Goal: Task Accomplishment & Management: Manage account settings

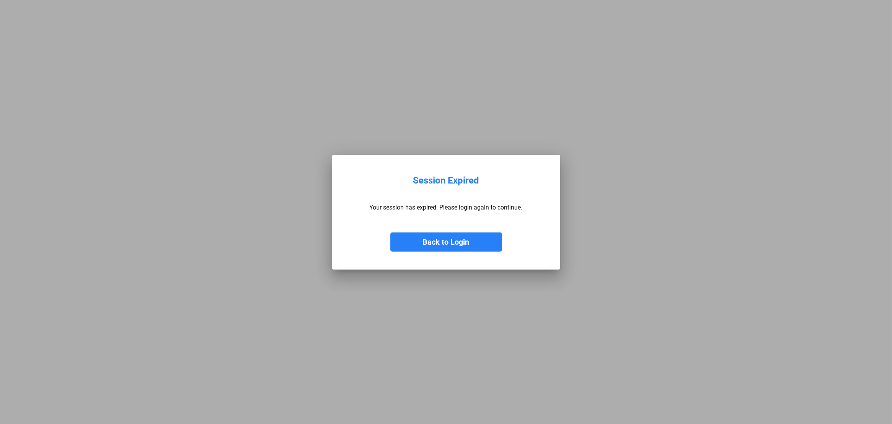
click at [445, 240] on button "Back to Login" at bounding box center [446, 242] width 112 height 19
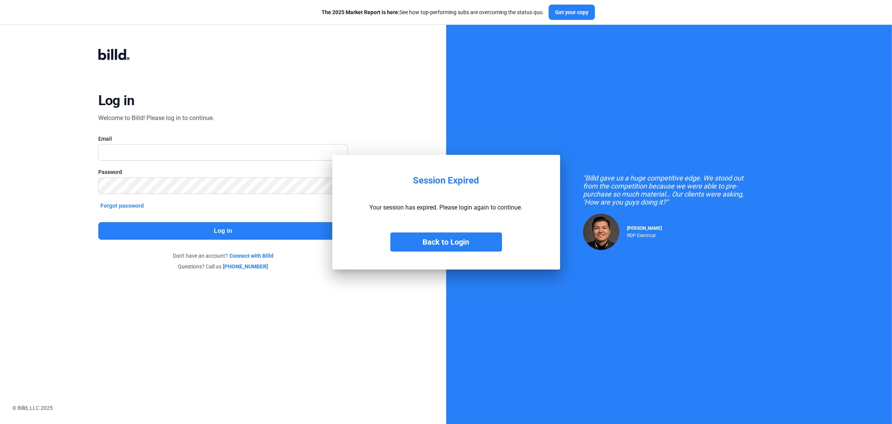
click at [445, 240] on button "Back to Login" at bounding box center [446, 242] width 112 height 19
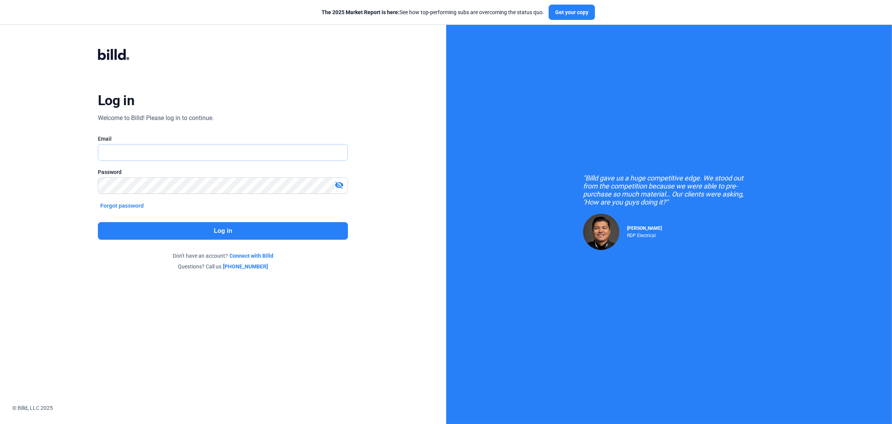
type input "[PERSON_NAME][EMAIL_ADDRESS][DOMAIN_NAME]"
click at [220, 231] on button "Log in" at bounding box center [223, 231] width 250 height 18
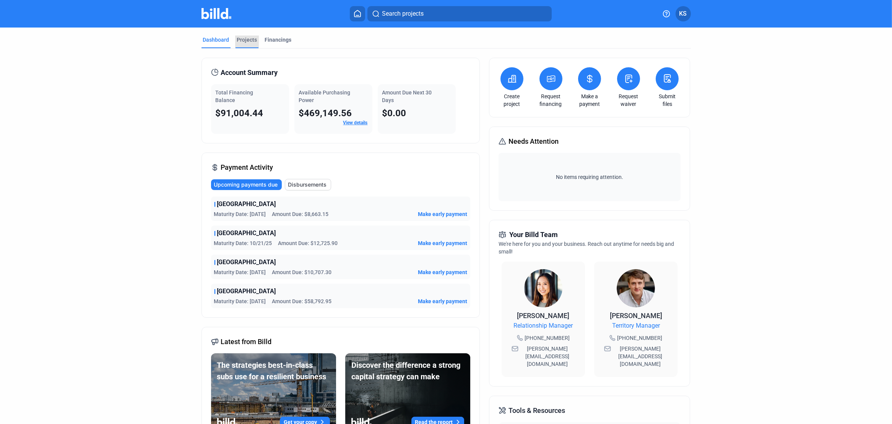
click at [242, 39] on div "Projects" at bounding box center [247, 40] width 20 height 8
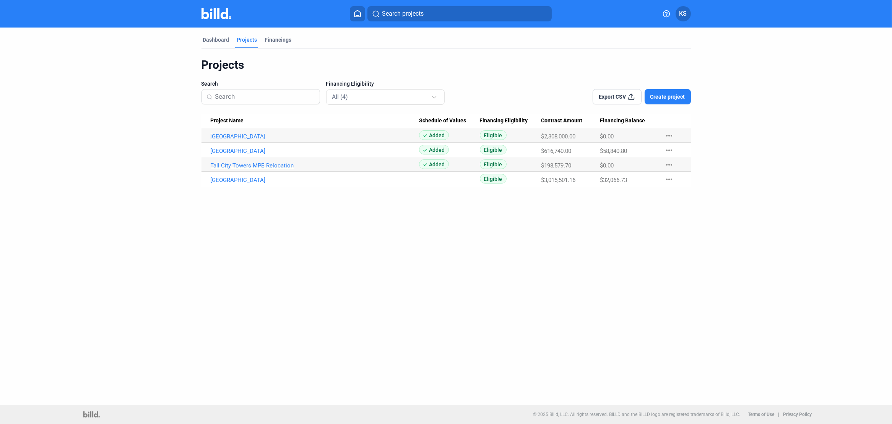
click at [253, 140] on link "Tall City Towers MPE Relocation" at bounding box center [315, 136] width 209 height 7
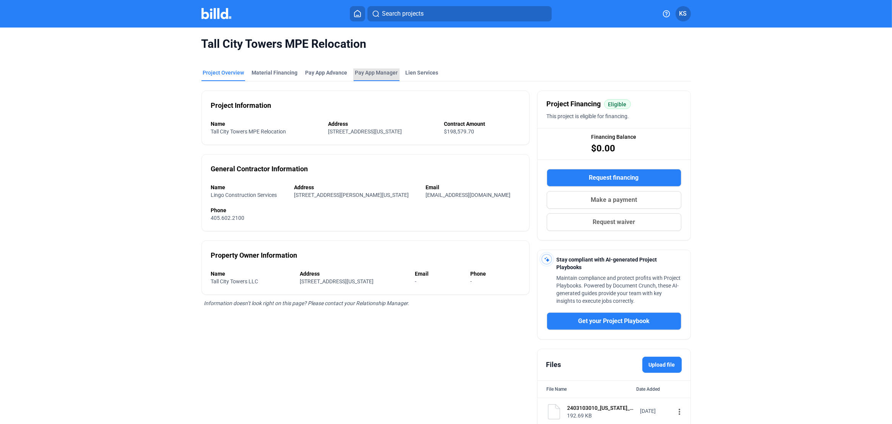
click at [365, 71] on span "Pay App Manager" at bounding box center [376, 73] width 43 height 8
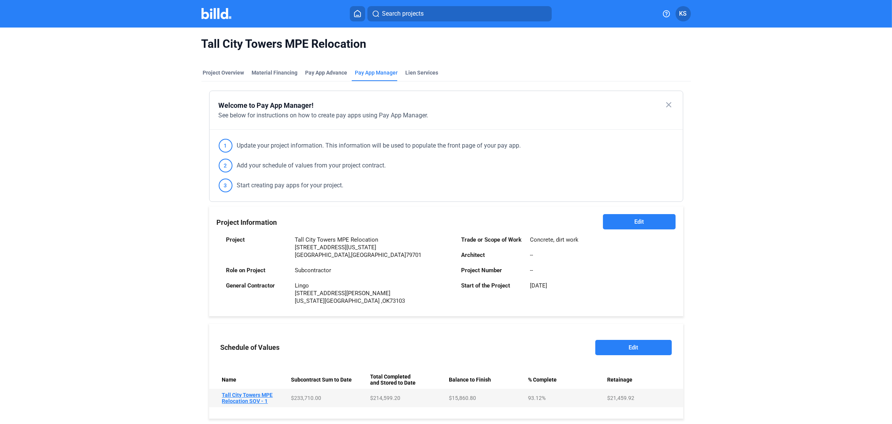
scroll to position [153, 0]
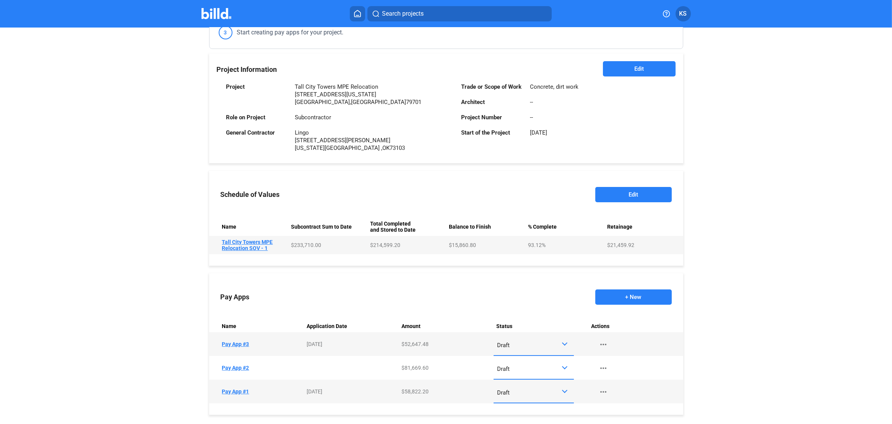
click at [645, 192] on button "Edit" at bounding box center [633, 194] width 76 height 15
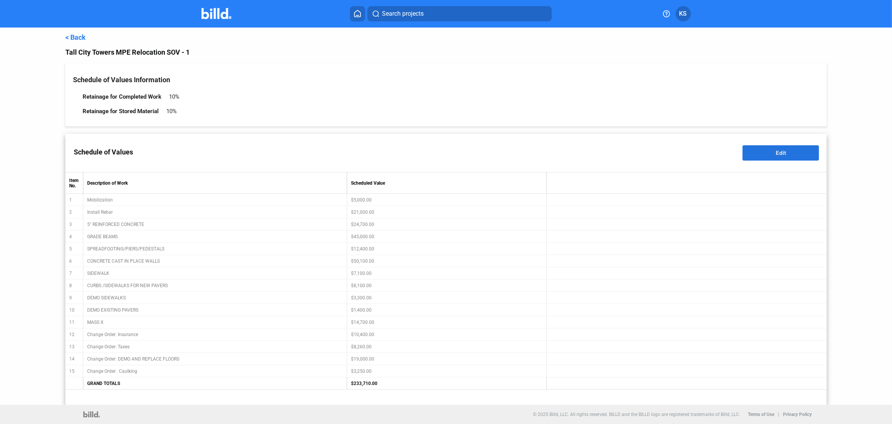
click at [795, 156] on button "Edit" at bounding box center [781, 152] width 76 height 15
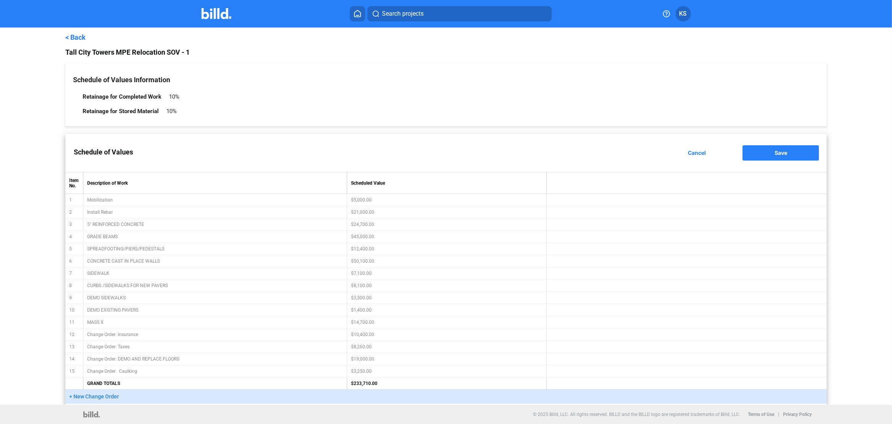
click at [92, 395] on span "+ New Change Order" at bounding box center [94, 397] width 50 height 6
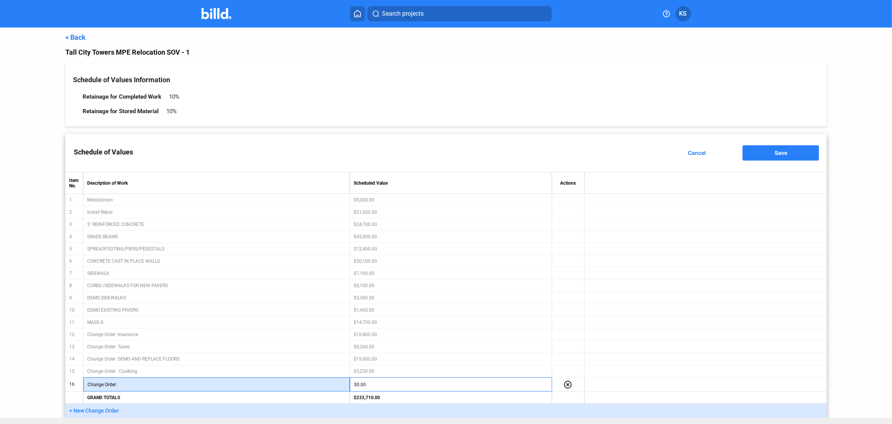
click at [128, 385] on input "text" at bounding box center [232, 384] width 226 height 11
type input "d"
drag, startPoint x: 123, startPoint y: 386, endPoint x: 142, endPoint y: 383, distance: 19.4
click at [124, 386] on input "text" at bounding box center [232, 384] width 226 height 11
type input "d"
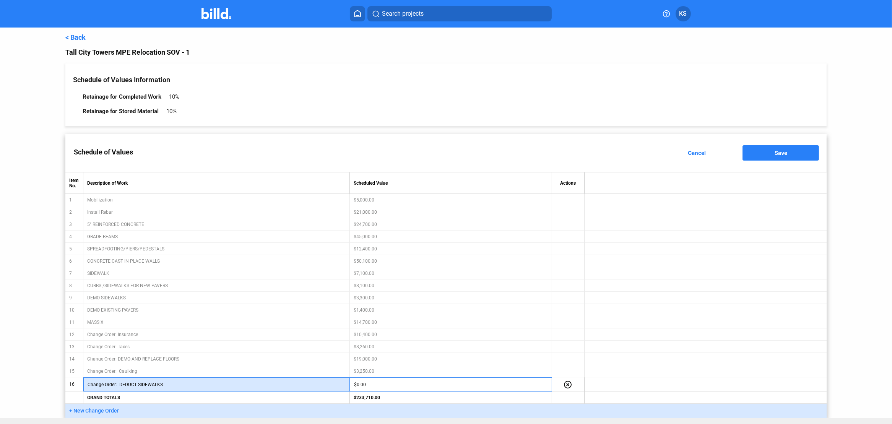
type input "DEDUCT SIDEWALKS"
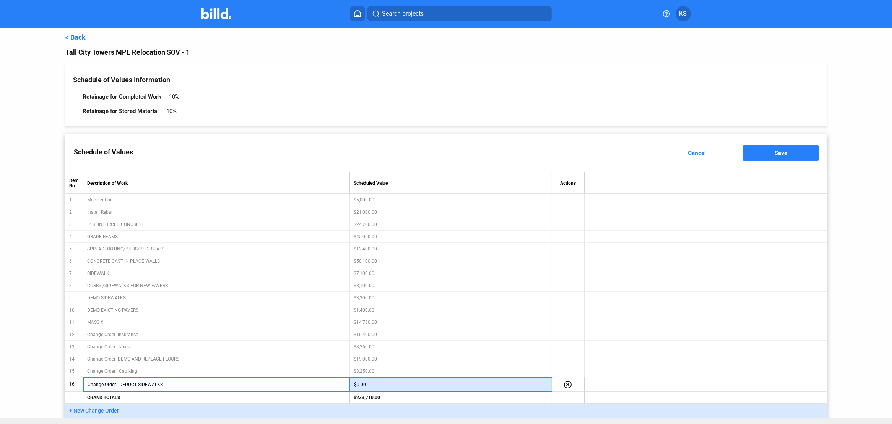
click at [366, 384] on input "$0.00" at bounding box center [451, 384] width 194 height 11
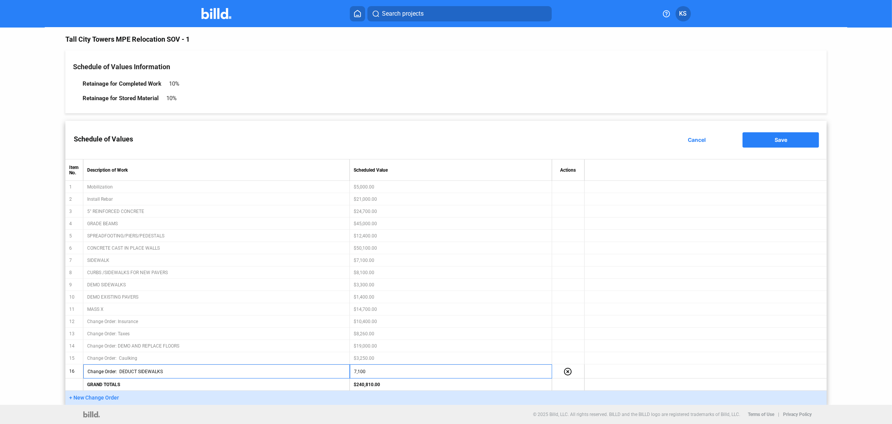
type input "$7,100.00"
click at [680, 346] on table "Item No. Description of Work Scheduled Value Actions 1 Mobilization $5,000.00 2…" at bounding box center [446, 275] width 762 height 232
click at [105, 399] on span "+ New Change Order" at bounding box center [94, 398] width 50 height 6
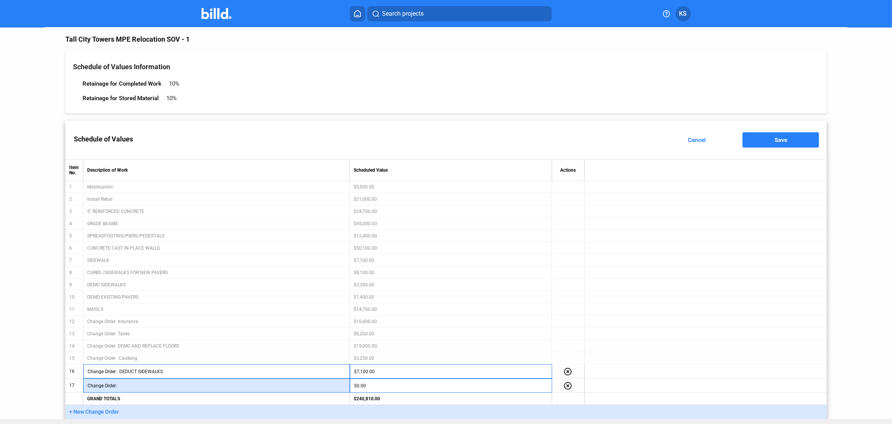
click at [132, 386] on input "text" at bounding box center [232, 385] width 226 height 11
type input "d"
type input "DEDUCT CURBS/ SIDEWALKS FOR NEW PAVER"
type input "$8,100.00"
click at [416, 358] on table "Item No. Description of Work Scheduled Value Actions 1 Mobilization $5,000.00 2…" at bounding box center [446, 282] width 762 height 246
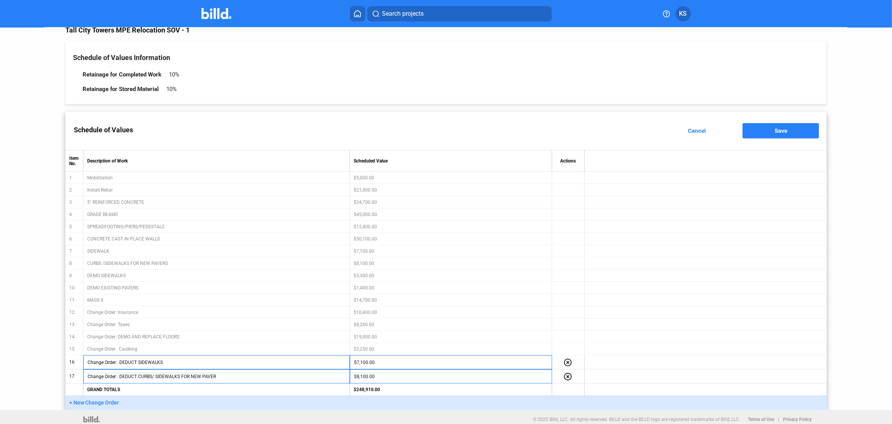
scroll to position [27, 0]
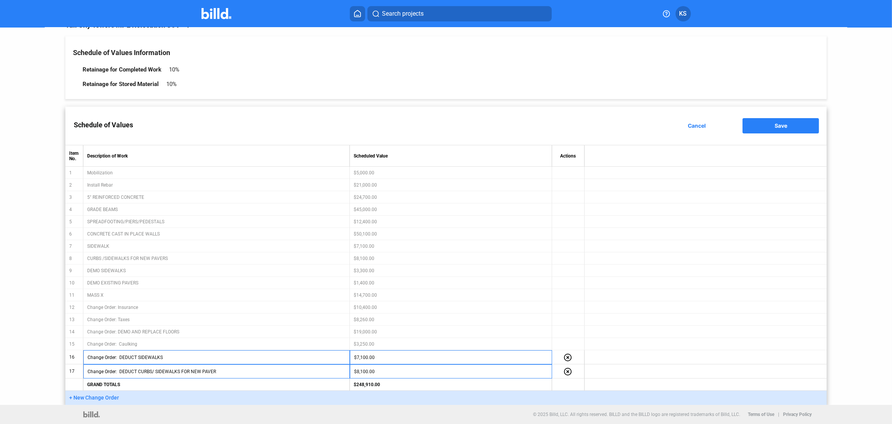
click at [775, 124] on span "Save" at bounding box center [781, 125] width 13 height 7
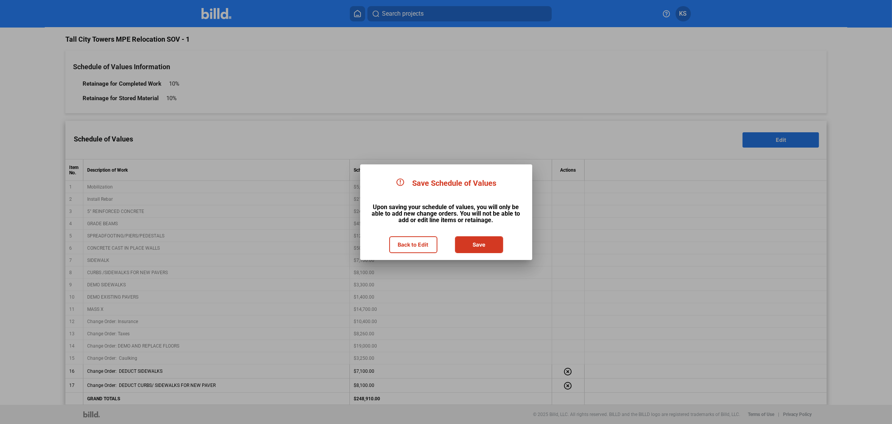
scroll to position [13, 0]
click at [479, 242] on button "Save" at bounding box center [479, 244] width 47 height 15
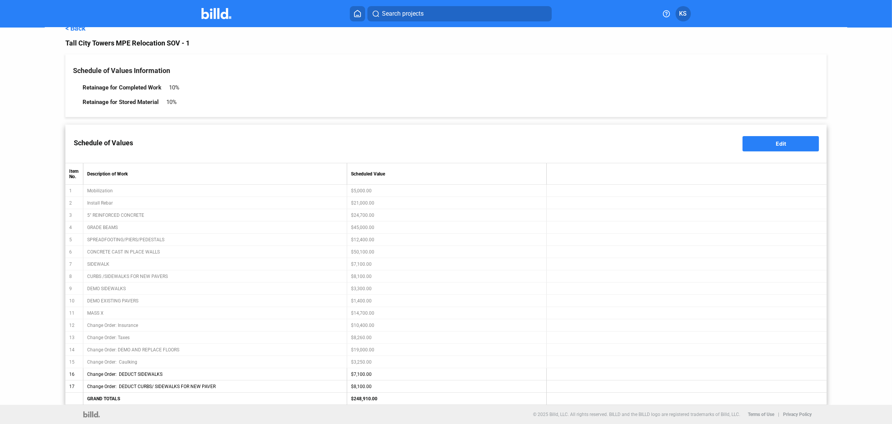
scroll to position [10, 0]
type input "Change Order: DEDUCT SIDEWALKS"
type input "Change Order: DEDUCT CURBS/ SIDEWALKS FOR NEW PAVER"
click at [776, 143] on span "Edit" at bounding box center [781, 143] width 10 height 7
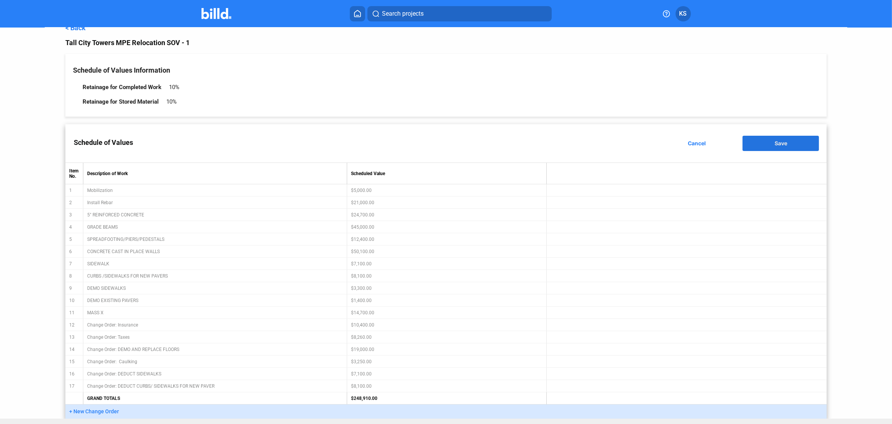
scroll to position [13, 0]
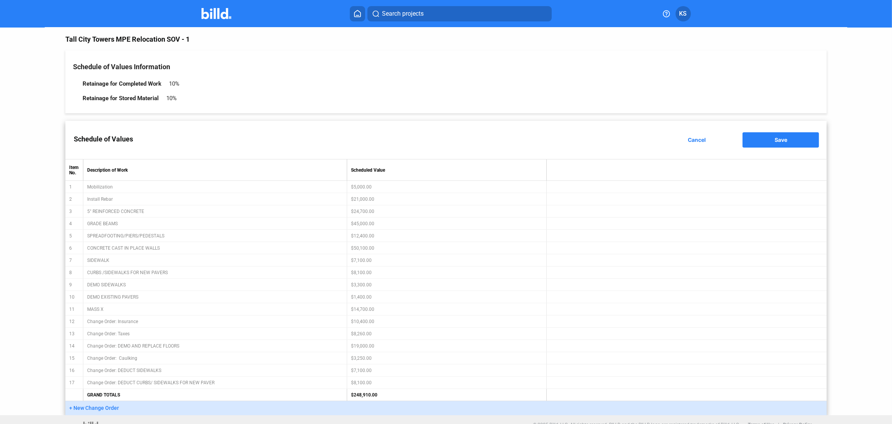
click at [361, 370] on table "Item No. Description of Work Scheduled Value 1 Mobilization $5,000.00 2 Install…" at bounding box center [446, 280] width 762 height 242
click at [363, 371] on table "Item No. Description of Work Scheduled Value 1 Mobilization $5,000.00 2 Install…" at bounding box center [446, 280] width 762 height 242
click at [258, 369] on table "Item No. Description of Work Scheduled Value 1 Mobilization $5,000.00 2 Install…" at bounding box center [446, 280] width 762 height 242
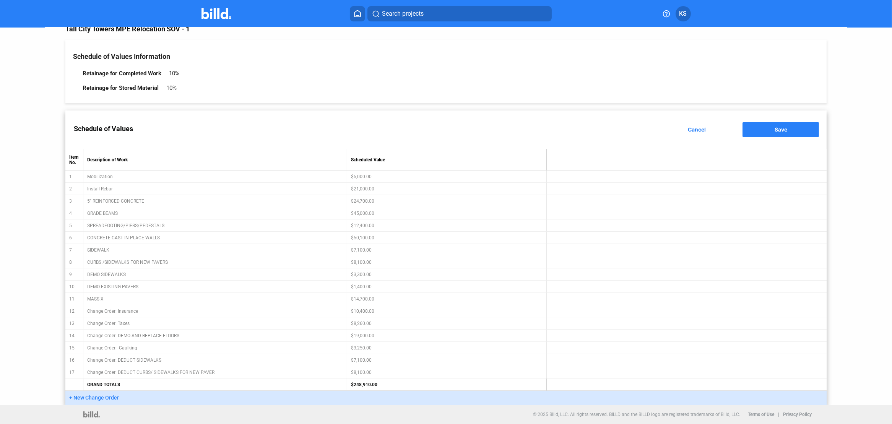
click at [74, 360] on table "Item No. Description of Work Scheduled Value 1 Mobilization $5,000.00 2 Install…" at bounding box center [446, 270] width 762 height 242
click at [362, 361] on table "Item No. Description of Work Scheduled Value 1 Mobilization $5,000.00 2 Install…" at bounding box center [446, 270] width 762 height 242
drag, startPoint x: 360, startPoint y: 361, endPoint x: 698, endPoint y: 131, distance: 408.4
click at [698, 131] on span "Cancel" at bounding box center [697, 129] width 18 height 7
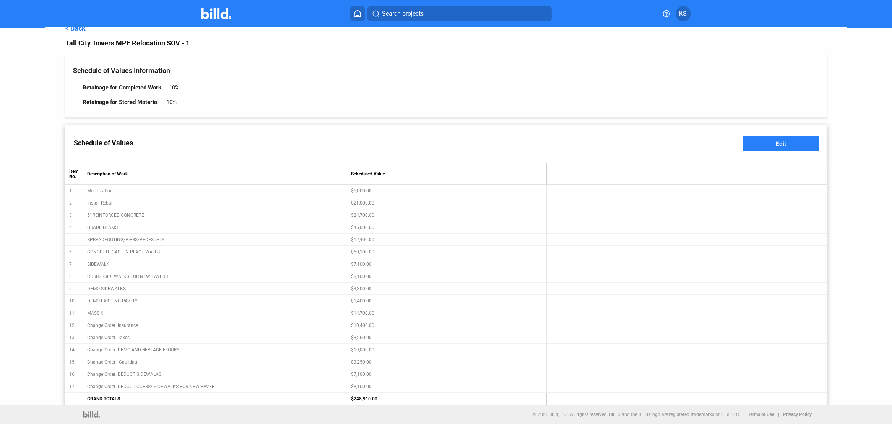
click at [365, 386] on table "Item No. Description of Work Scheduled Value 1 Mobilization $5,000.00 2 Install…" at bounding box center [446, 284] width 762 height 242
click at [76, 29] on link "< Back" at bounding box center [75, 28] width 20 height 8
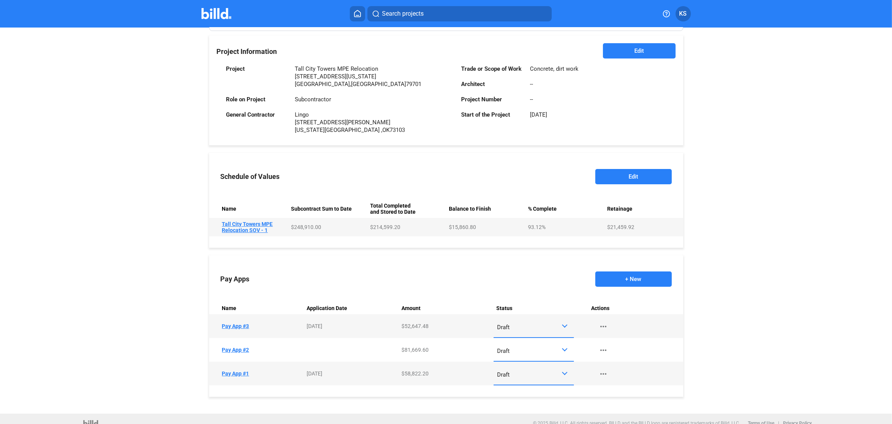
scroll to position [181, 0]
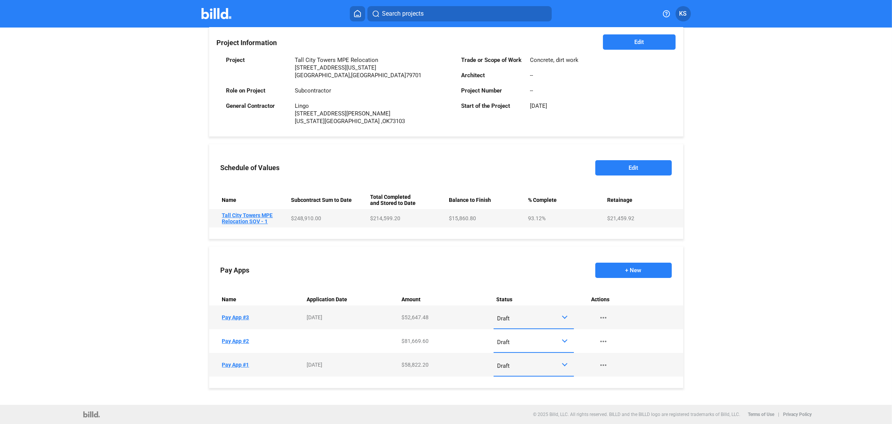
click at [636, 165] on button "Edit" at bounding box center [633, 167] width 76 height 15
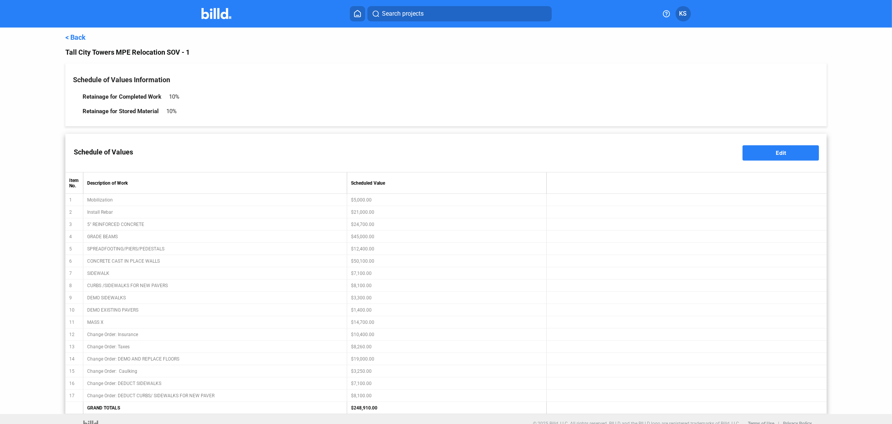
scroll to position [10, 0]
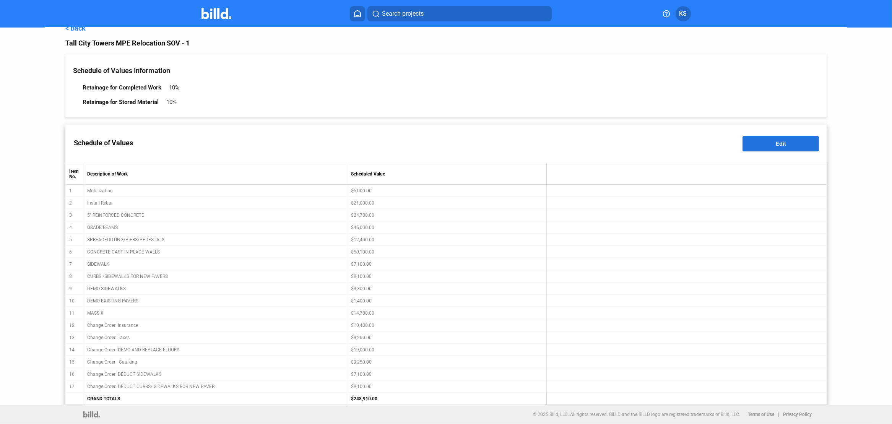
click at [779, 144] on span "Edit" at bounding box center [781, 143] width 10 height 7
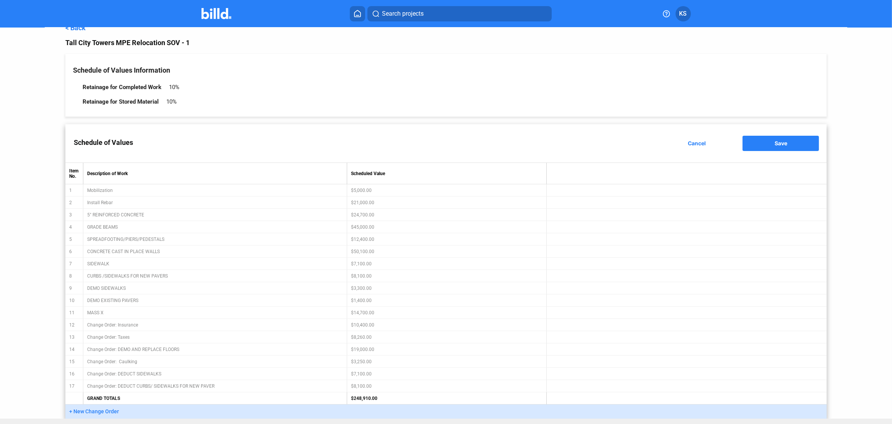
click at [366, 376] on table "Item No. Description of Work Scheduled Value 1 Mobilization $5,000.00 2 Install…" at bounding box center [446, 284] width 762 height 242
click at [367, 376] on table "Item No. Description of Work Scheduled Value 1 Mobilization $5,000.00 2 Install…" at bounding box center [446, 284] width 762 height 242
drag, startPoint x: 70, startPoint y: 374, endPoint x: 102, endPoint y: 375, distance: 31.4
click at [102, 375] on table "Item No. Description of Work Scheduled Value 1 Mobilization $5,000.00 2 Install…" at bounding box center [446, 284] width 762 height 242
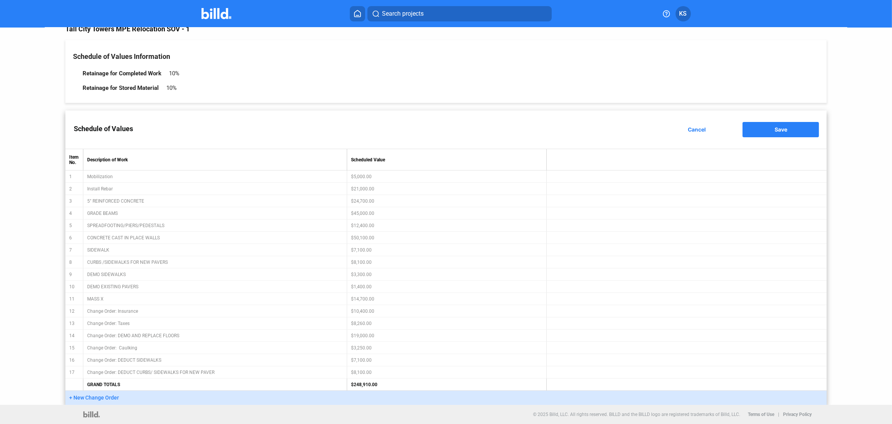
scroll to position [24, 0]
click at [690, 130] on span "Cancel" at bounding box center [697, 129] width 18 height 7
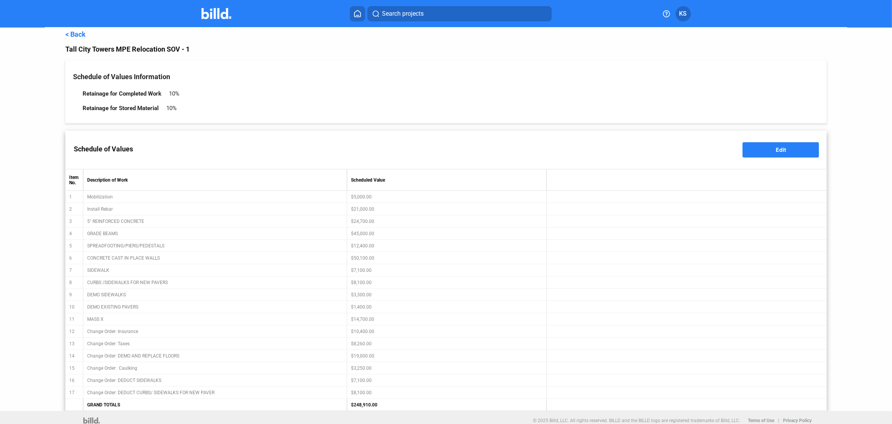
scroll to position [0, 0]
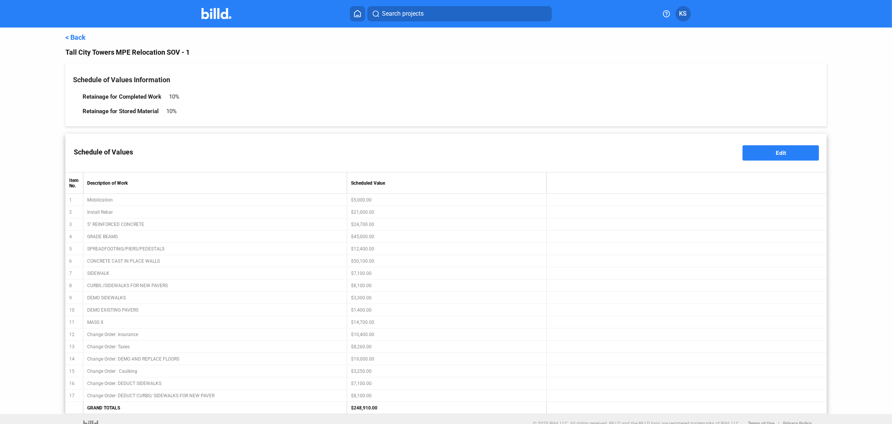
click at [72, 39] on link "< Back" at bounding box center [75, 37] width 20 height 8
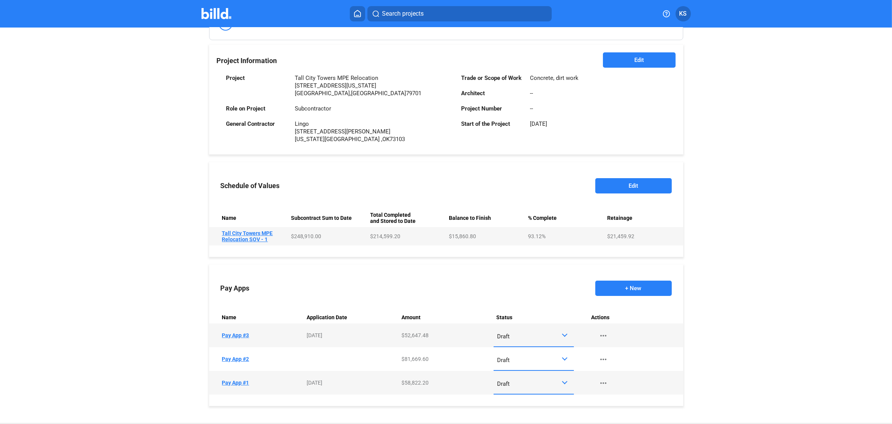
scroll to position [181, 0]
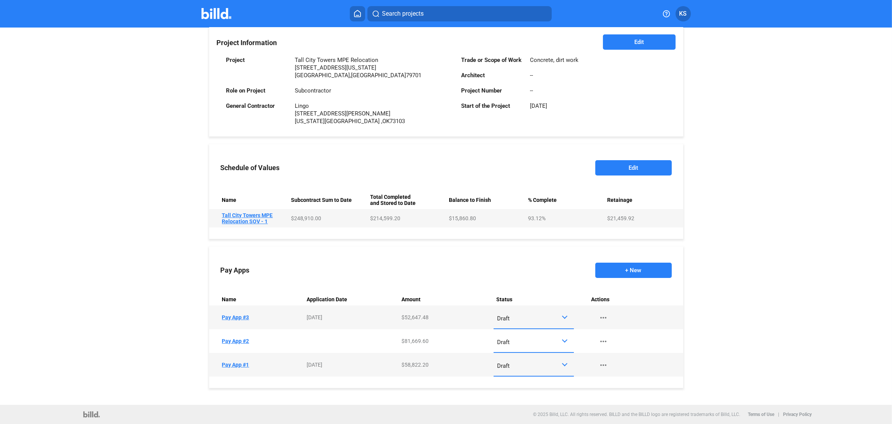
click at [259, 218] on td "Name Tall City Towers MPE Relocation SOV - 1" at bounding box center [248, 218] width 79 height 18
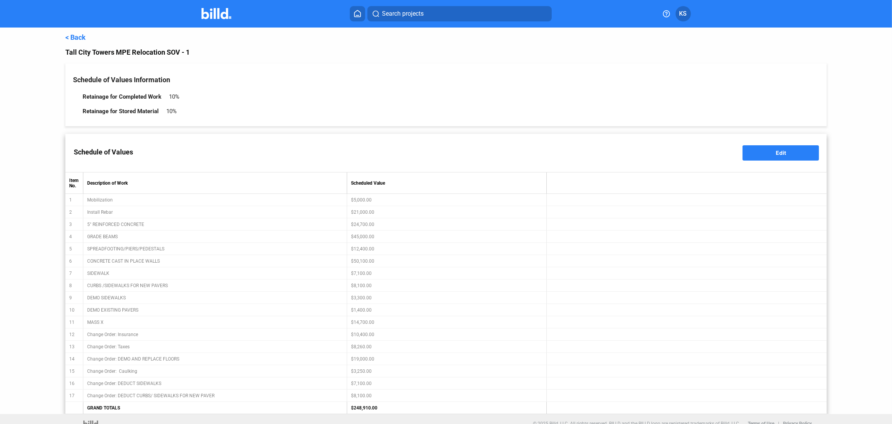
scroll to position [10, 0]
click at [71, 36] on link "< Back" at bounding box center [75, 37] width 20 height 8
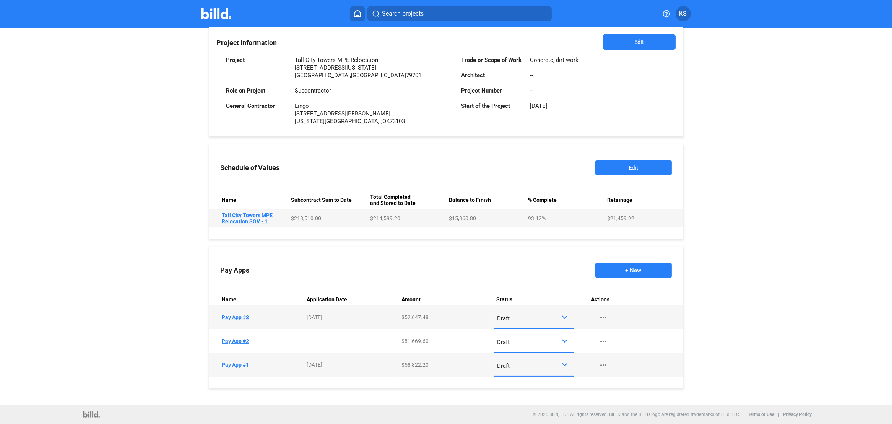
scroll to position [178, 0]
click at [627, 268] on button "+ New" at bounding box center [633, 270] width 76 height 15
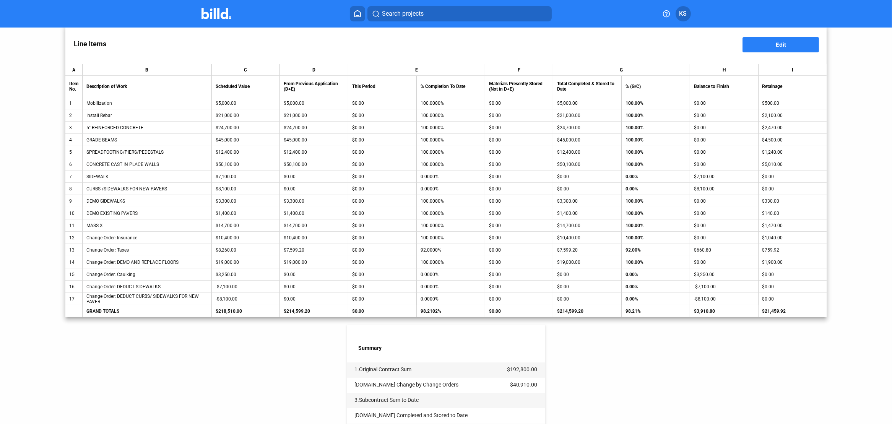
scroll to position [38, 0]
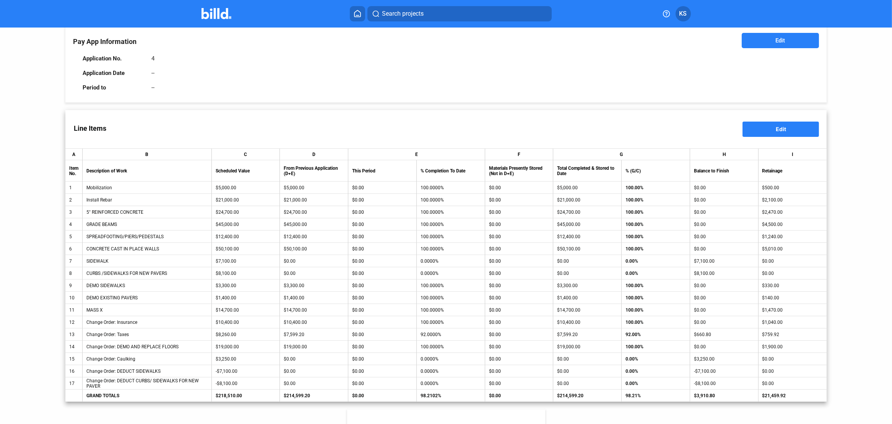
click at [151, 73] on div "--" at bounding box center [152, 73] width 3 height 7
click at [776, 40] on span "Edit" at bounding box center [781, 41] width 10 height 8
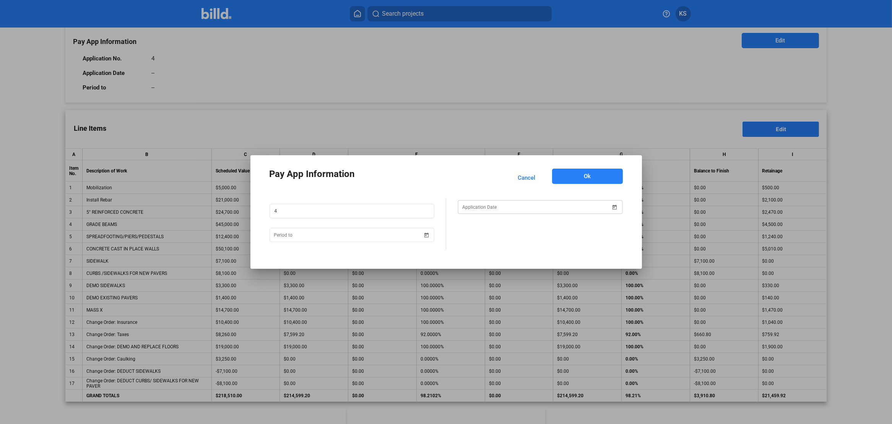
click at [616, 206] on span "Open calendar" at bounding box center [615, 203] width 18 height 18
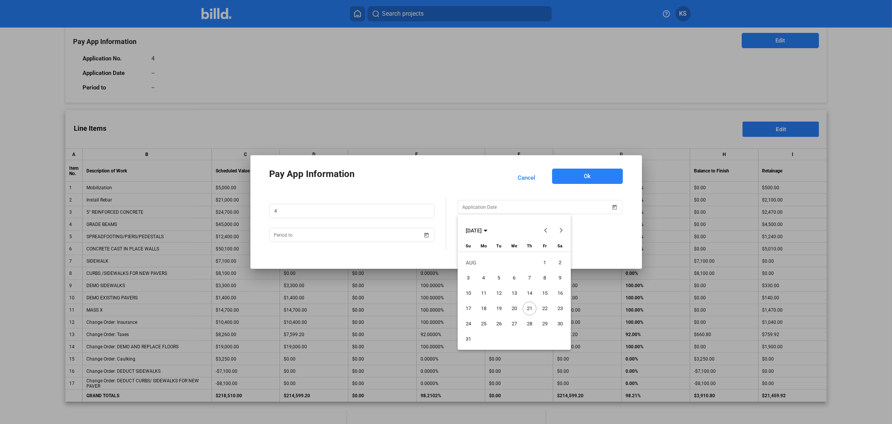
click at [528, 307] on span "21" at bounding box center [530, 309] width 14 height 14
type input "[DATE]"
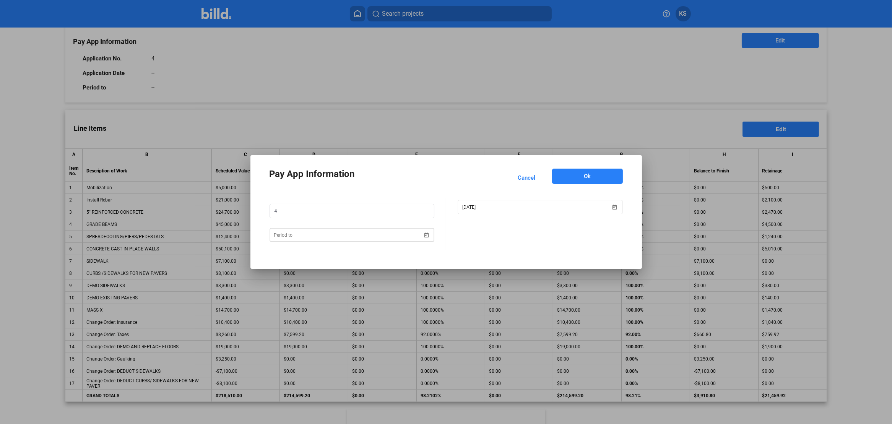
click at [426, 234] on span "Open calendar" at bounding box center [426, 230] width 18 height 18
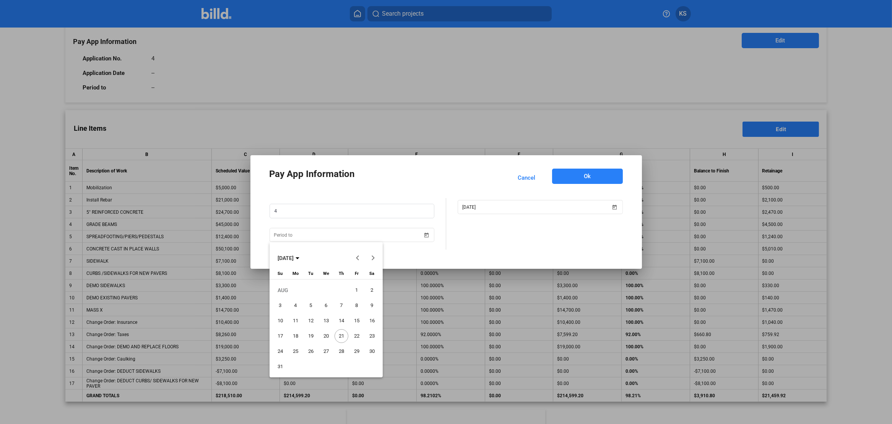
click at [281, 366] on span "31" at bounding box center [280, 367] width 14 height 14
type input "[DATE]"
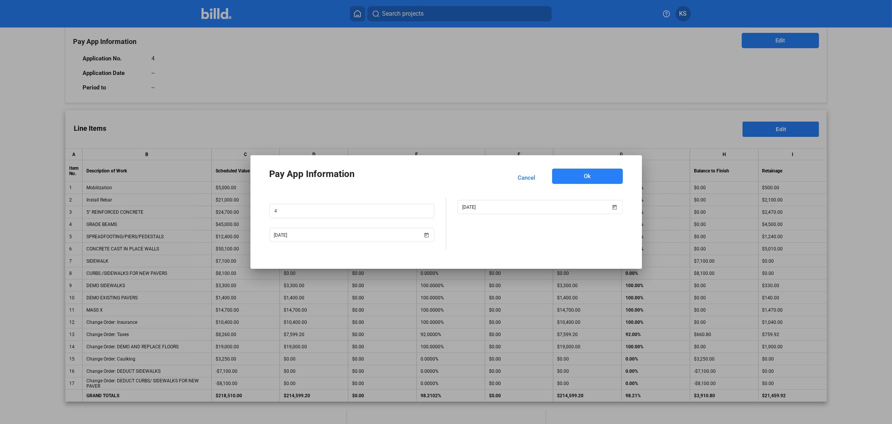
click at [602, 177] on button "Ok" at bounding box center [587, 176] width 71 height 15
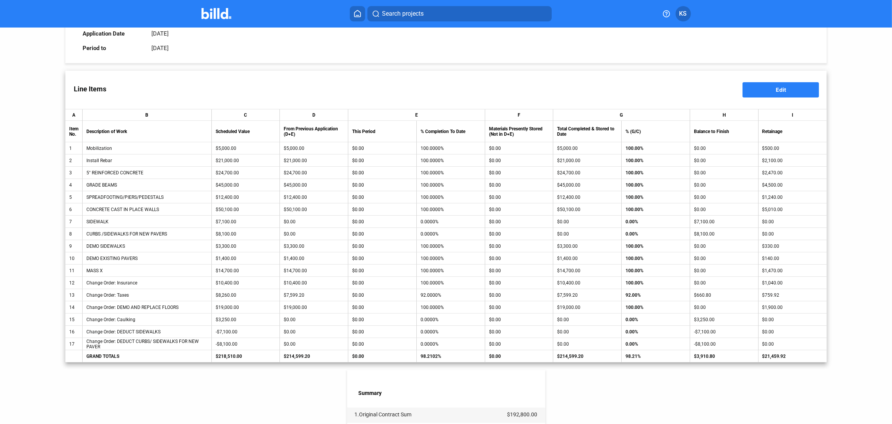
scroll to position [153, 0]
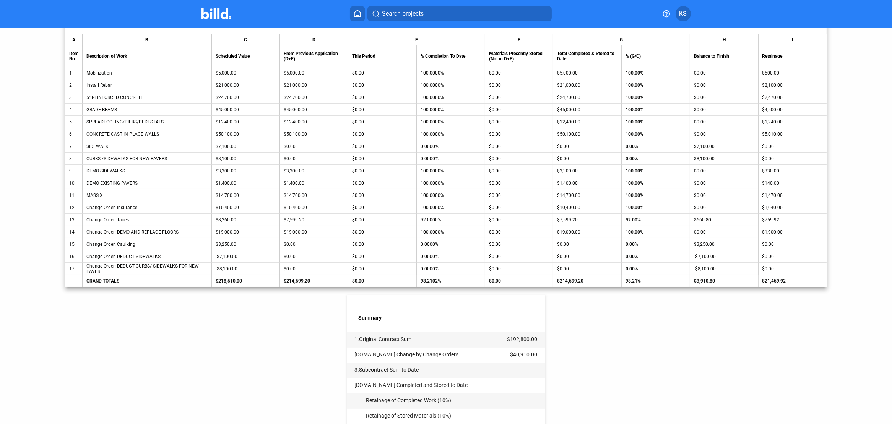
click at [644, 219] on td "92.00%" at bounding box center [656, 220] width 68 height 12
click at [630, 222] on td "92.00%" at bounding box center [656, 220] width 68 height 12
click at [640, 220] on td "92.00%" at bounding box center [656, 220] width 68 height 12
click at [637, 221] on td "92.00%" at bounding box center [656, 220] width 68 height 12
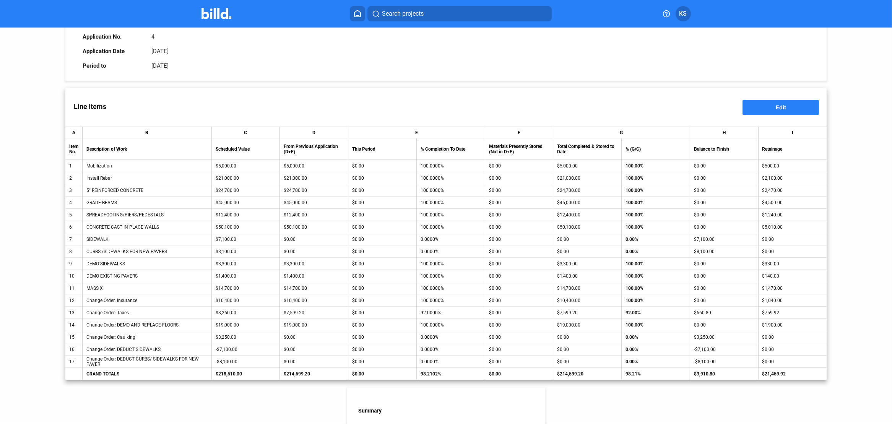
scroll to position [0, 0]
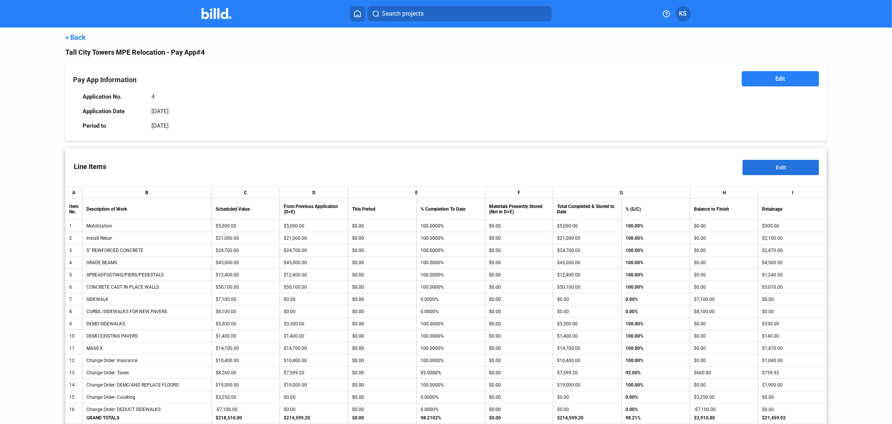
click at [782, 168] on span "Edit" at bounding box center [781, 167] width 10 height 7
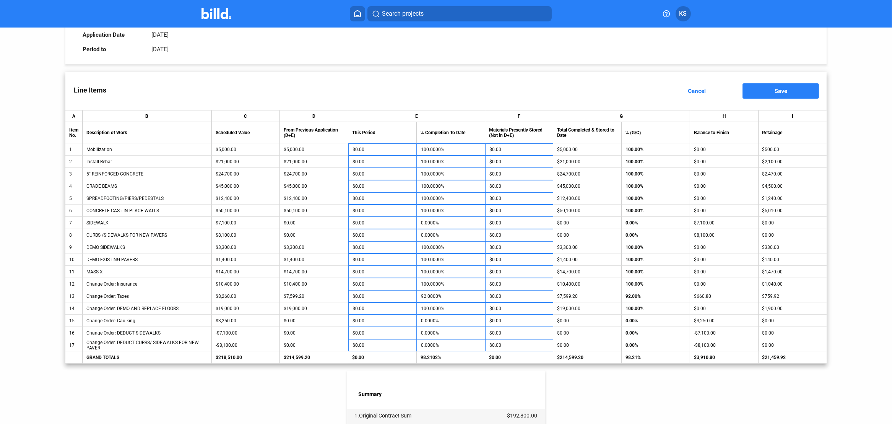
scroll to position [115, 0]
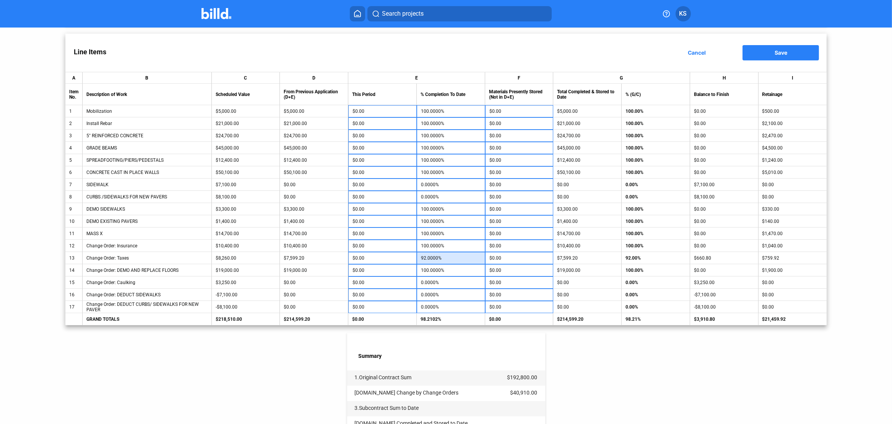
click at [444, 260] on input "92.0000%" at bounding box center [451, 257] width 60 height 11
type input "1"
type input "-$7,516.60"
type input "10"
type input "-$6,773.20"
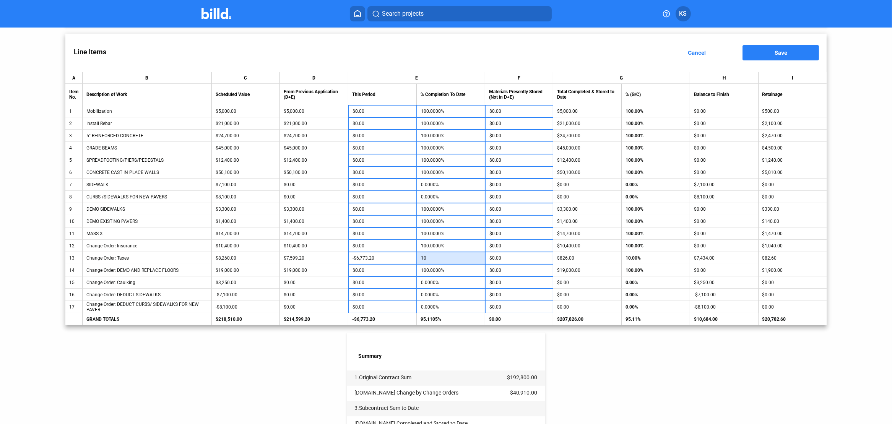
type input "100"
type input "$660.80"
type input "100.0000%"
click at [451, 358] on label "Summary" at bounding box center [452, 357] width 187 height 8
click at [436, 283] on input "0.0000%" at bounding box center [451, 282] width 60 height 11
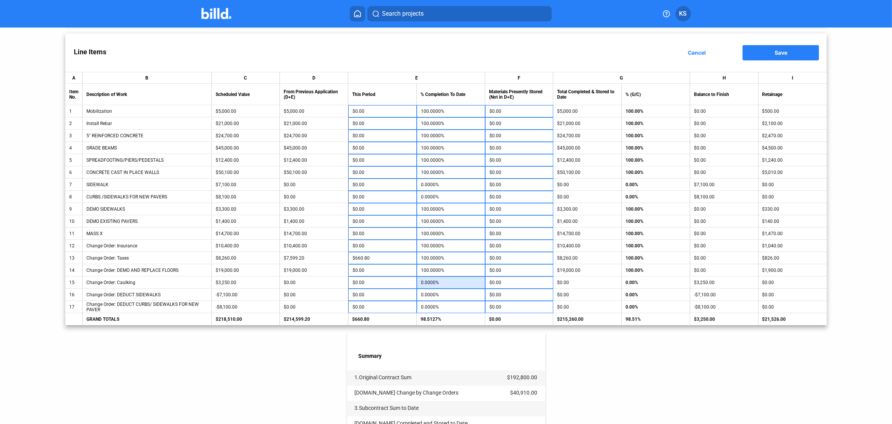
type input "1"
type input "$32.50"
type input "10"
type input "$325.00"
type input "100"
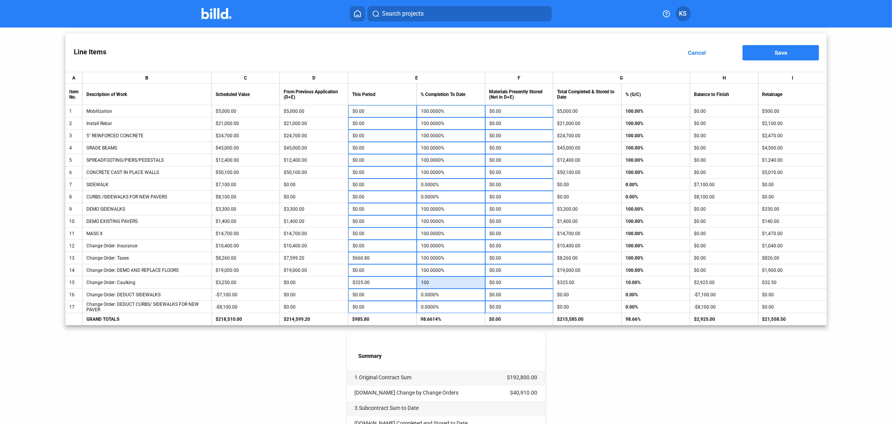
type input "$3,250.00"
type input "100.0000%"
click at [228, 380] on div "< Back Tall City Towers MPE Relocation - Pay App #4 Pay App Information Edit Ap…" at bounding box center [446, 254] width 762 height 683
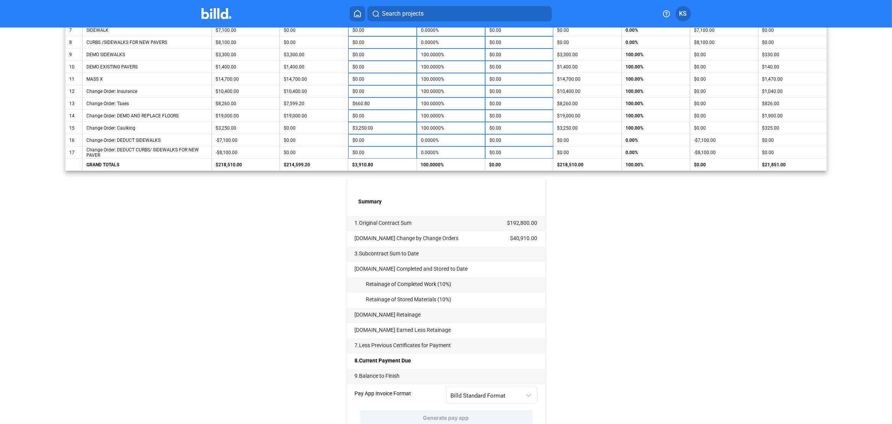
scroll to position [306, 0]
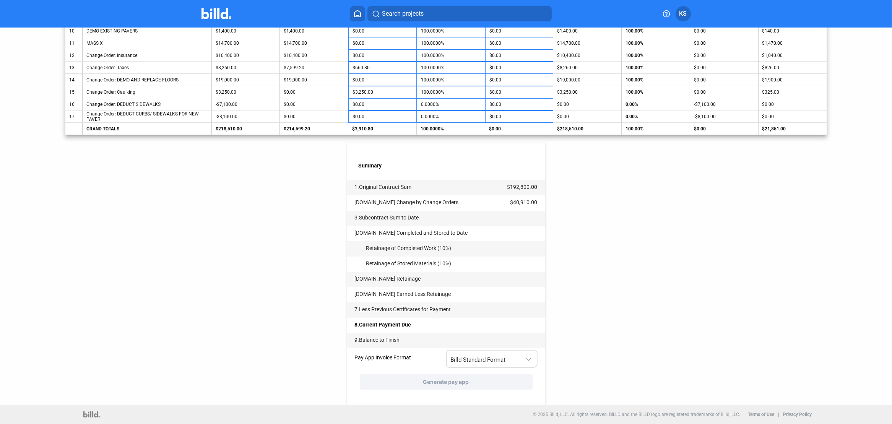
click at [528, 359] on div at bounding box center [528, 358] width 5 height 5
click at [472, 392] on span "AIA G702 + G703" at bounding box center [470, 391] width 43 height 7
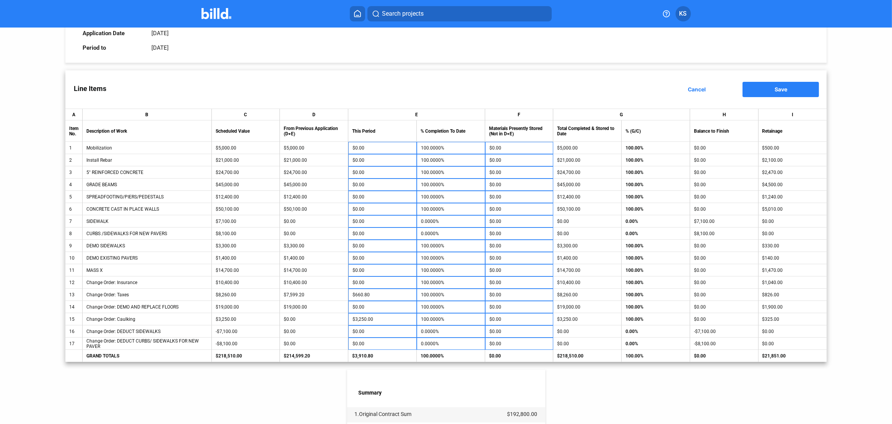
scroll to position [38, 0]
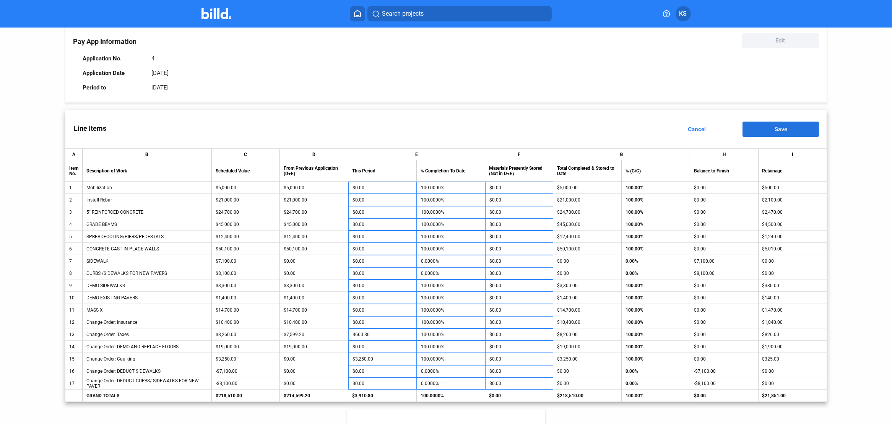
click at [779, 129] on span "Save" at bounding box center [781, 129] width 13 height 7
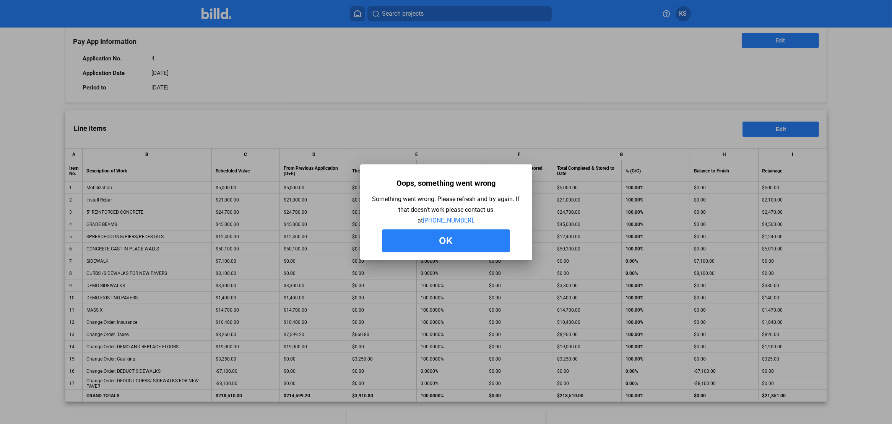
click at [442, 239] on button "Ok" at bounding box center [446, 240] width 128 height 23
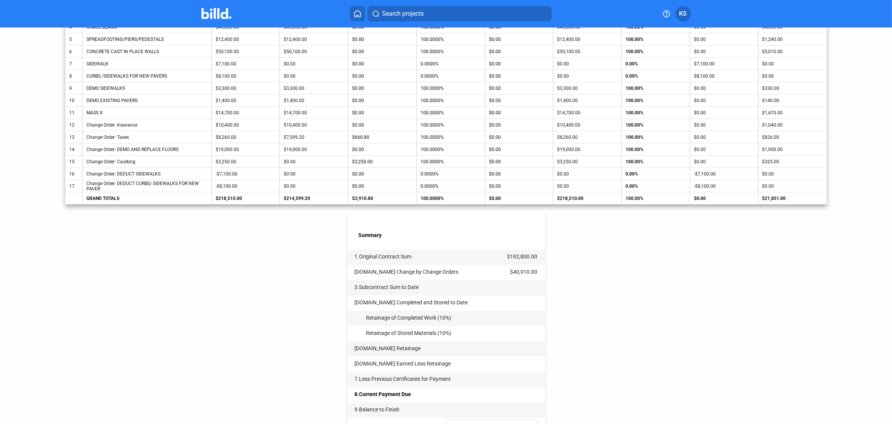
scroll to position [306, 0]
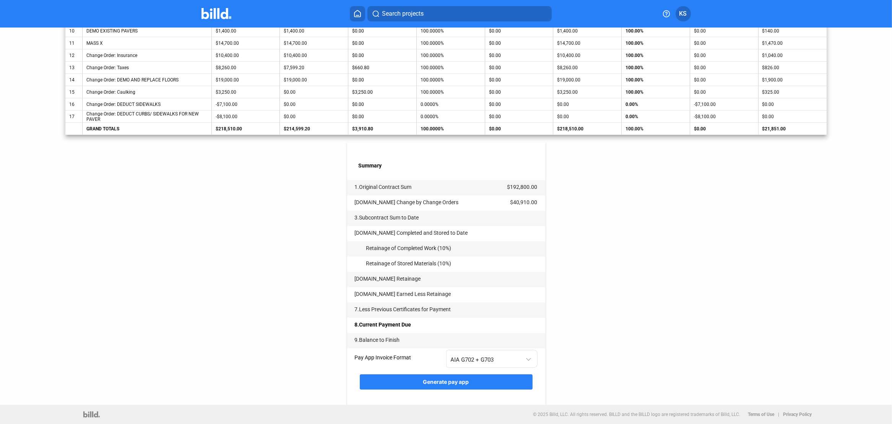
click at [433, 383] on span "Generate pay app" at bounding box center [446, 382] width 46 height 7
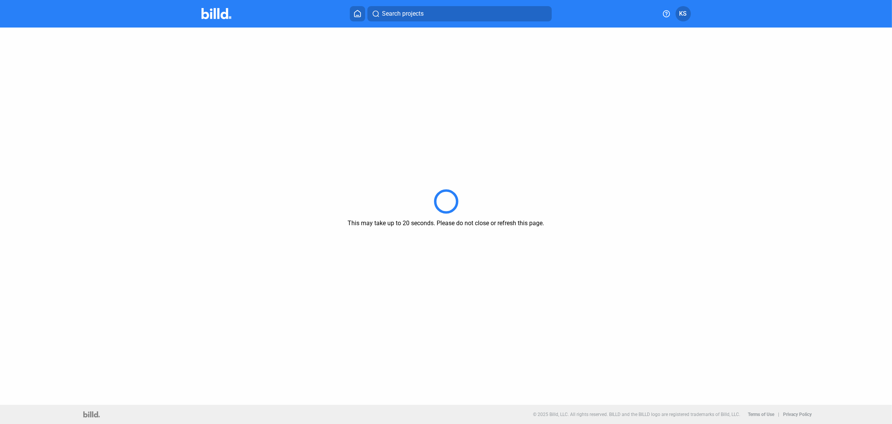
scroll to position [0, 0]
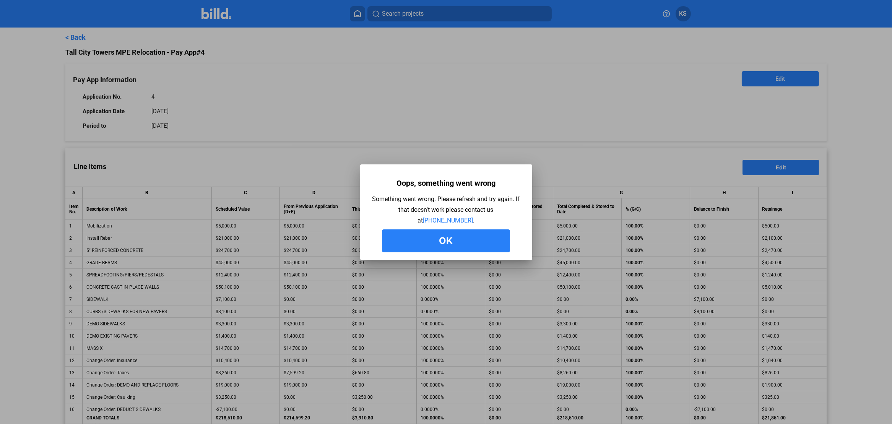
click at [448, 239] on button "Ok" at bounding box center [446, 240] width 128 height 23
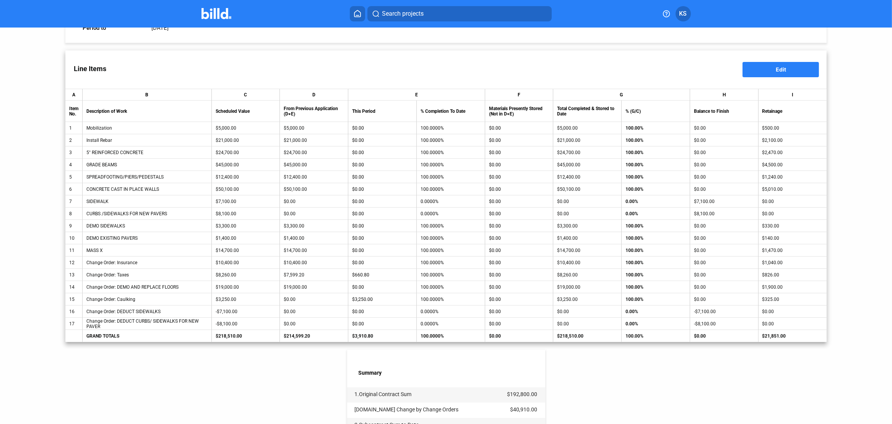
scroll to position [306, 0]
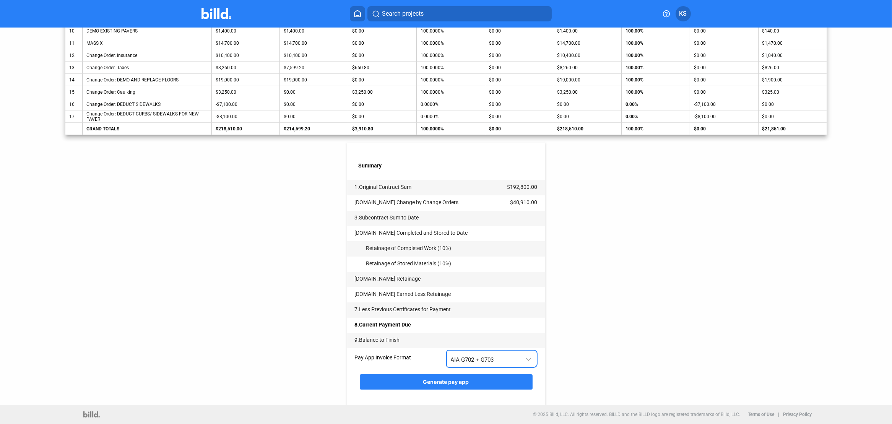
click at [529, 360] on div at bounding box center [529, 354] width 8 height 16
click at [484, 377] on span "Billd Standard Format" at bounding box center [476, 374] width 55 height 7
click at [446, 384] on span "Generate pay app" at bounding box center [446, 382] width 46 height 7
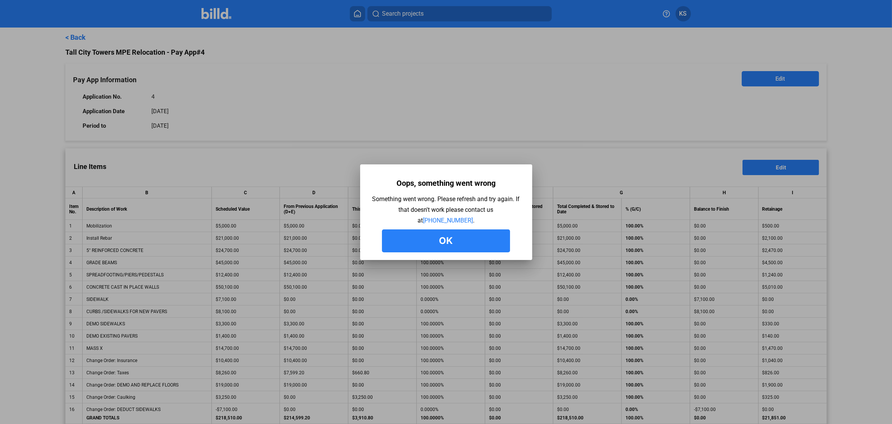
click at [442, 239] on button "Ok" at bounding box center [446, 240] width 128 height 23
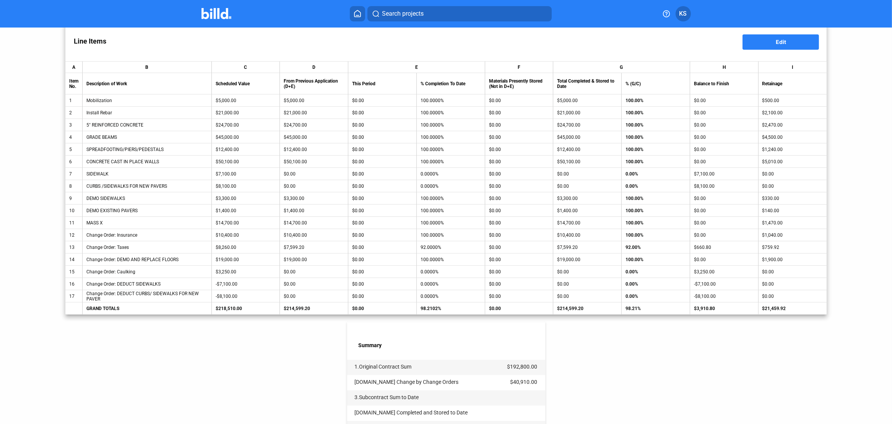
scroll to position [115, 0]
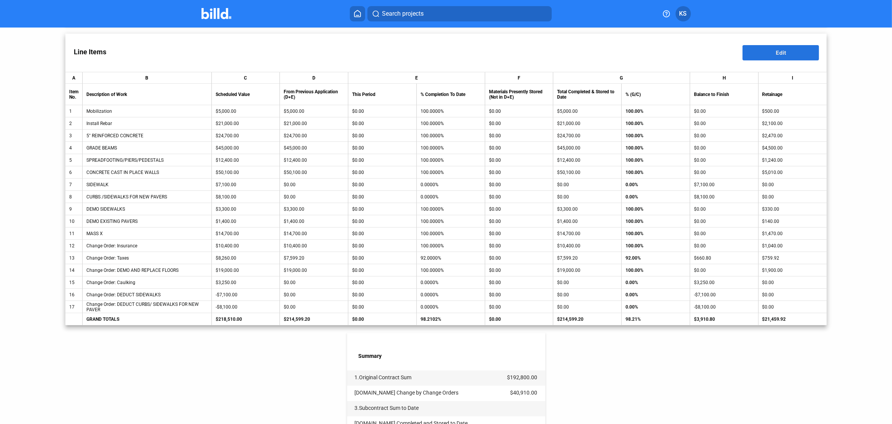
click at [776, 55] on span "Edit" at bounding box center [781, 52] width 10 height 7
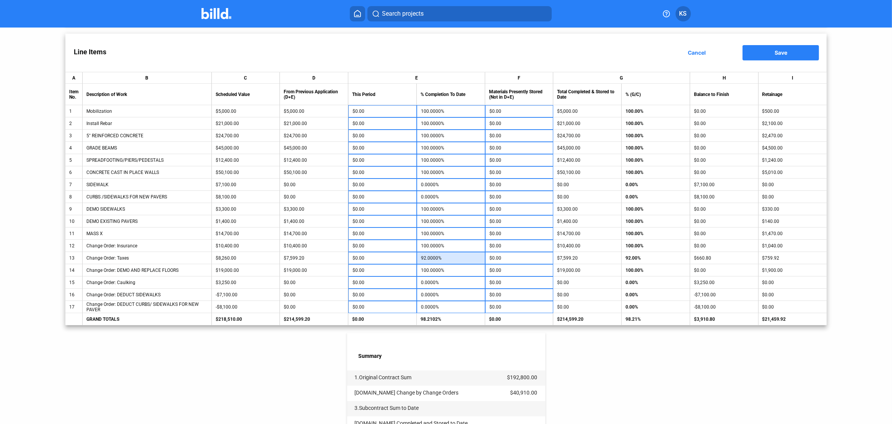
click at [439, 259] on input "92.0000%" at bounding box center [451, 257] width 60 height 11
type input "1"
type input "-$7,516.60"
type input "10"
type input "-$6,773.20"
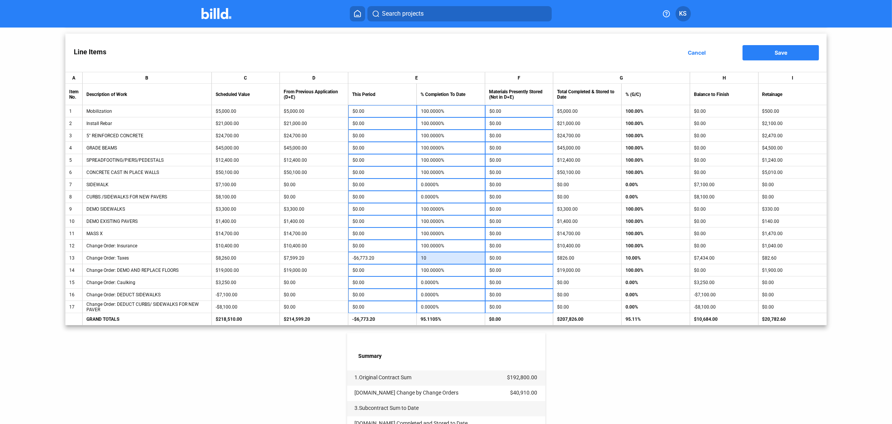
type input "100"
type input "$660.80"
type input "100.0000%"
click at [319, 330] on div "< Back Tall City Towers MPE Relocation - Pay App #4 Pay App Information Edit Ap…" at bounding box center [446, 254] width 762 height 683
click at [431, 283] on input "0.0000%" at bounding box center [451, 282] width 60 height 11
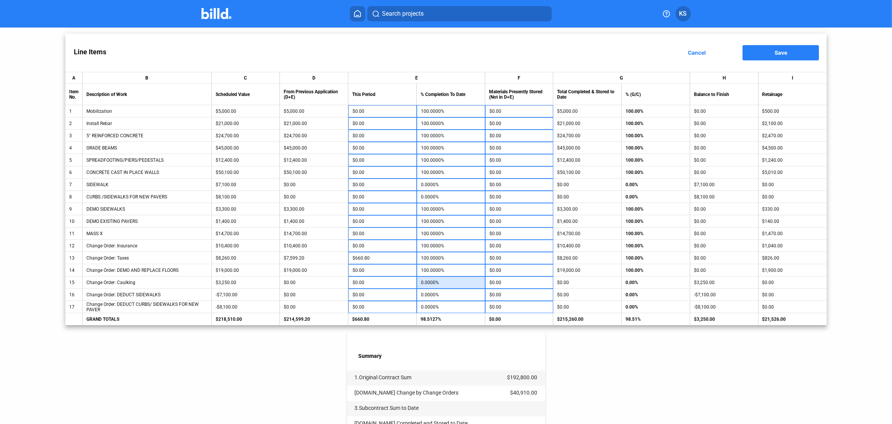
type input "1"
type input "$32.50"
type input "10"
type input "$325.00"
type input "100"
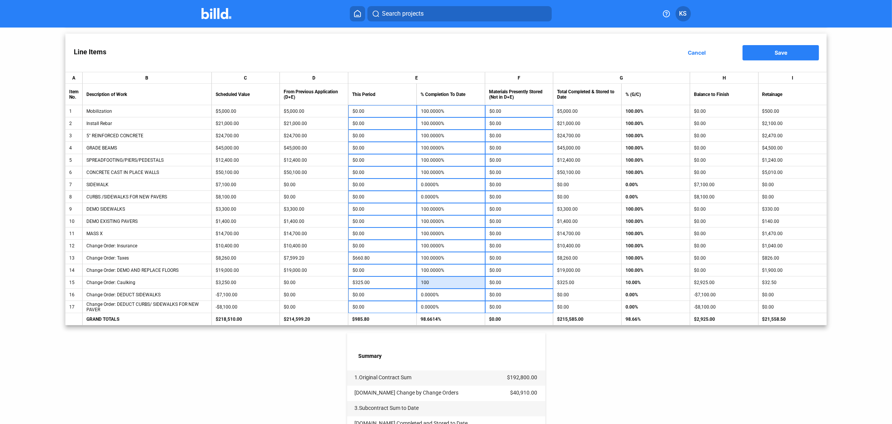
type input "$3,250.00"
type input "100.0000%"
click at [275, 355] on div "< Back Tall City Towers MPE Relocation - Pay App #4 Pay App Information Edit Ap…" at bounding box center [446, 254] width 762 height 683
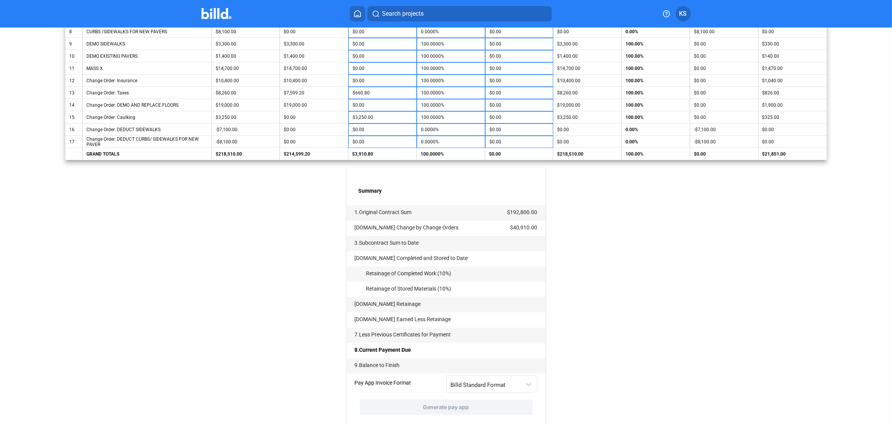
scroll to position [306, 0]
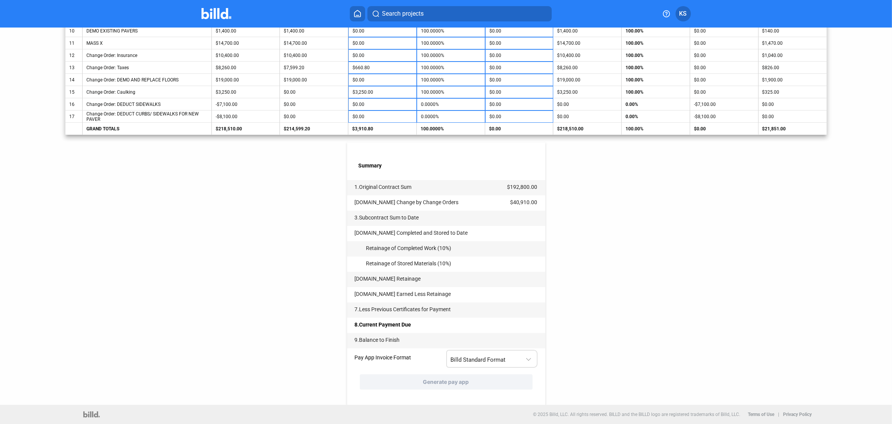
click at [526, 359] on div at bounding box center [528, 358] width 5 height 5
click at [481, 374] on span "Billd Standard Format" at bounding box center [476, 374] width 55 height 7
click at [485, 360] on span "Billd Standard Format" at bounding box center [478, 359] width 55 height 7
click at [463, 392] on span "AIA G702 + G703" at bounding box center [470, 391] width 43 height 7
click at [528, 360] on div at bounding box center [529, 354] width 8 height 16
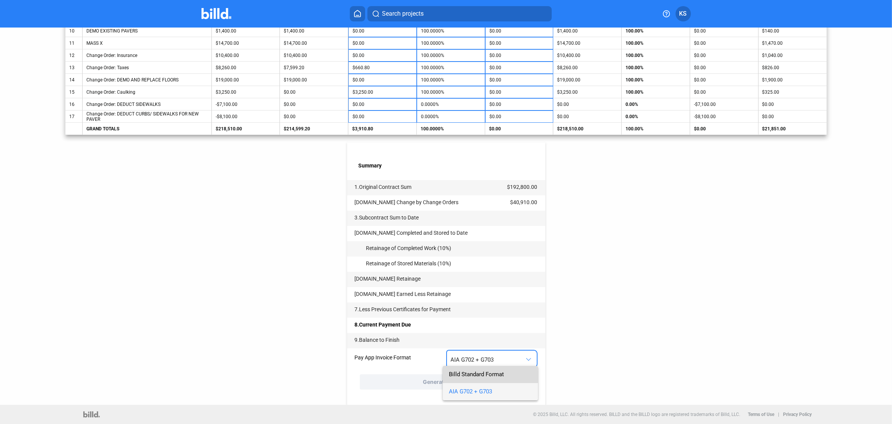
click at [476, 376] on span "Billd Standard Format" at bounding box center [476, 374] width 55 height 7
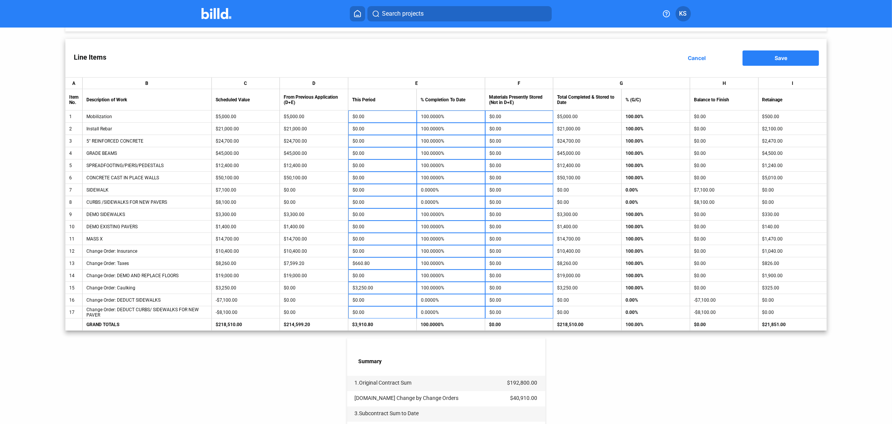
scroll to position [115, 0]
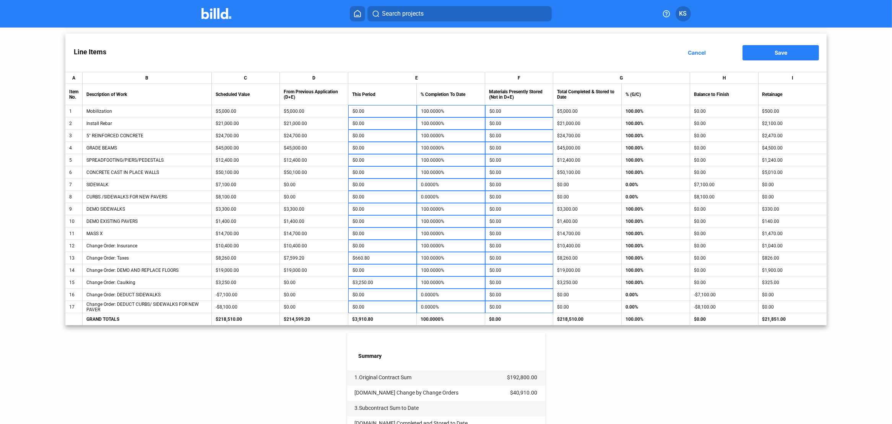
click at [613, 348] on div "< Back Tall City Towers MPE Relocation - Pay App #4 Pay App Information Edit Ap…" at bounding box center [446, 254] width 762 height 683
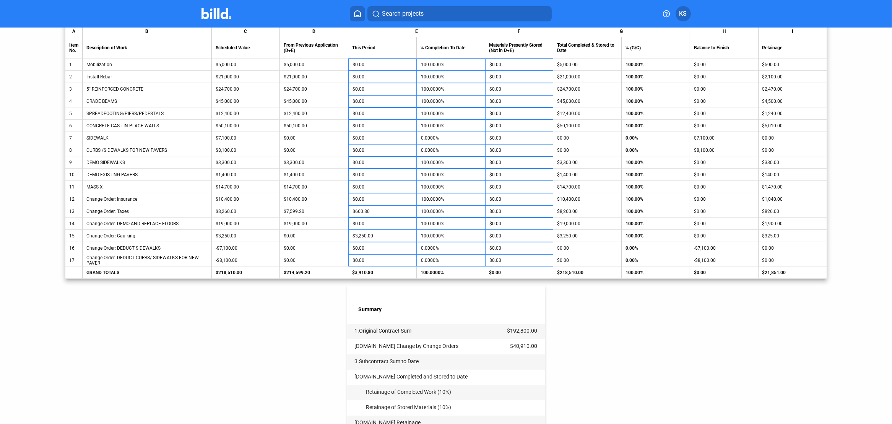
scroll to position [76, 0]
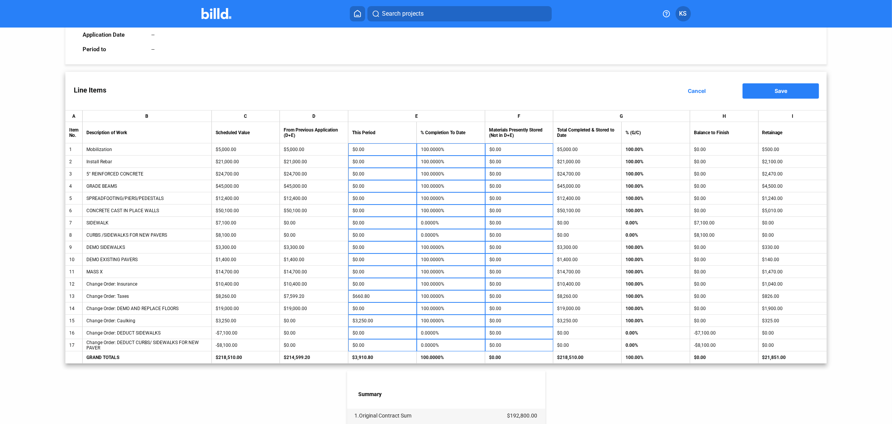
click at [776, 91] on span "Save" at bounding box center [781, 91] width 13 height 7
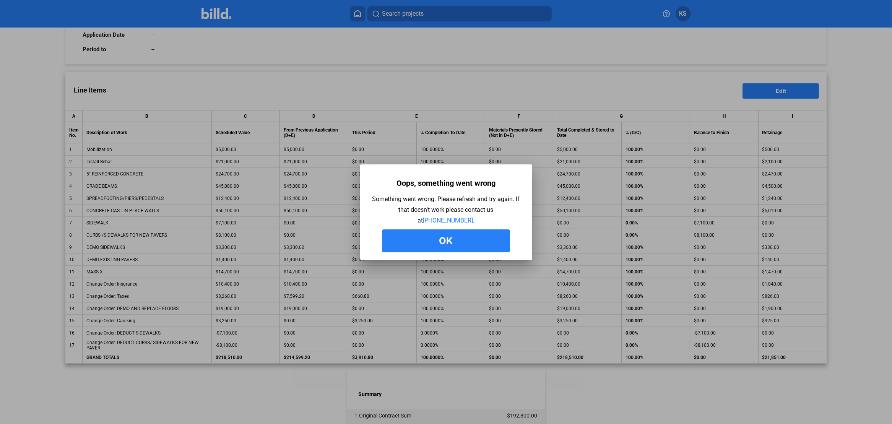
click at [455, 238] on button "Ok" at bounding box center [446, 240] width 128 height 23
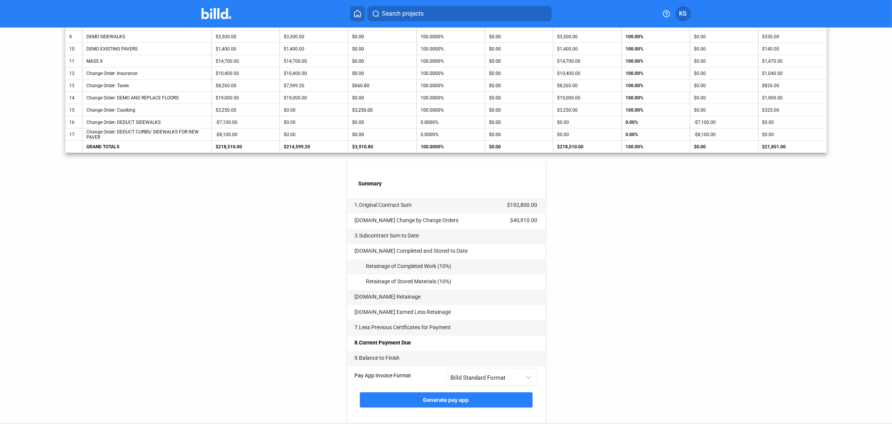
scroll to position [306, 0]
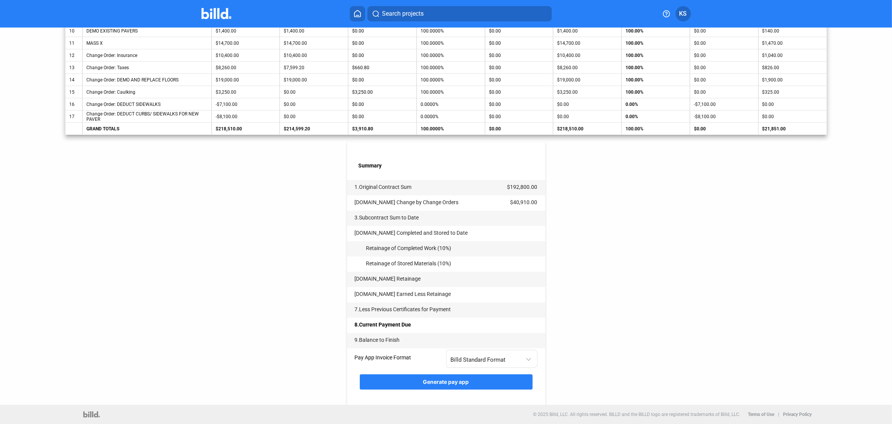
click at [452, 283] on tr "[DOMAIN_NAME] Retainage" at bounding box center [446, 279] width 198 height 15
click at [488, 275] on td "[DOMAIN_NAME] Retainage" at bounding box center [442, 277] width 190 height 10
click at [506, 209] on tr "[DOMAIN_NAME] Change by Change Orders $40,910.00" at bounding box center [446, 202] width 198 height 15
click at [522, 187] on td "$192,800.00" at bounding box center [527, 185] width 38 height 10
click at [496, 360] on span "Billd Standard Format" at bounding box center [478, 359] width 55 height 7
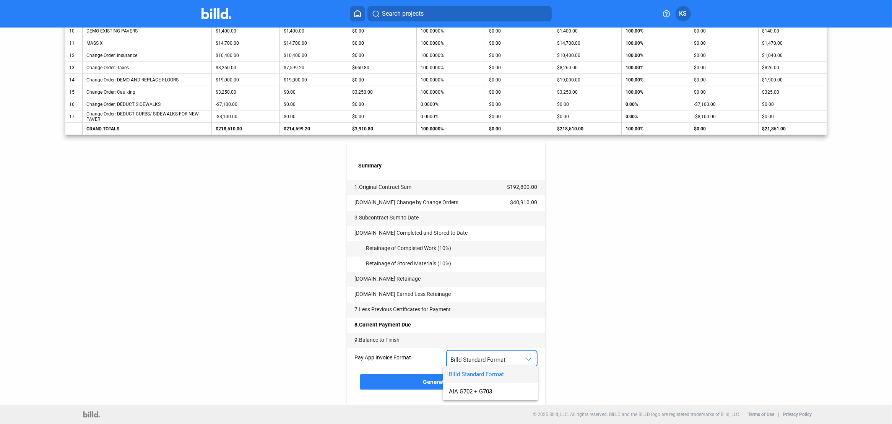
click at [433, 385] on div at bounding box center [446, 212] width 892 height 424
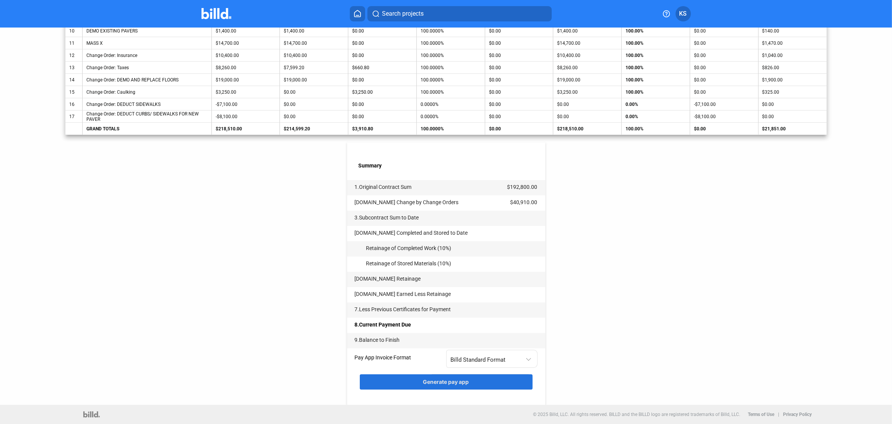
click at [432, 382] on span "Generate pay app" at bounding box center [446, 382] width 46 height 7
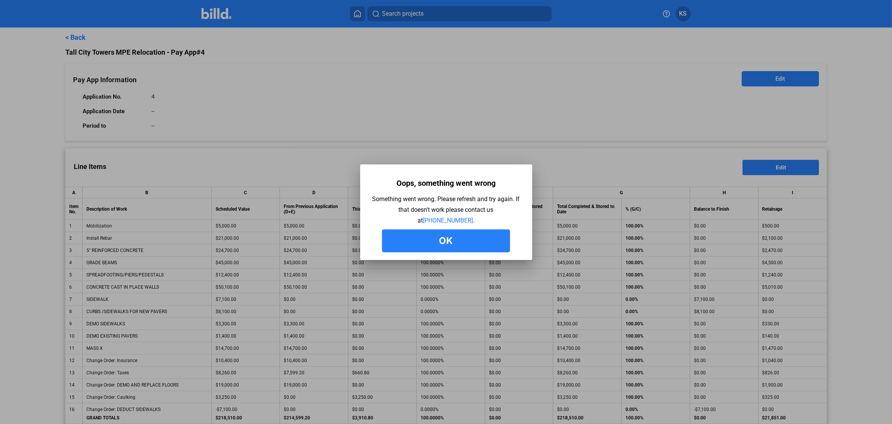
click at [453, 238] on button "Ok" at bounding box center [446, 240] width 128 height 23
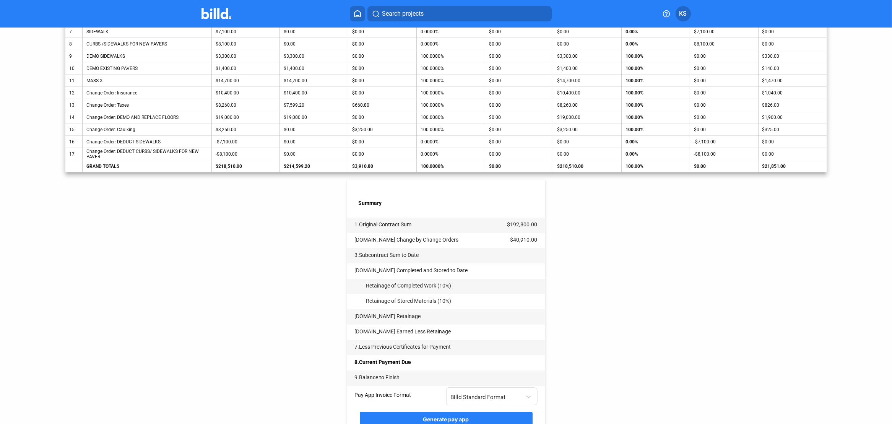
scroll to position [306, 0]
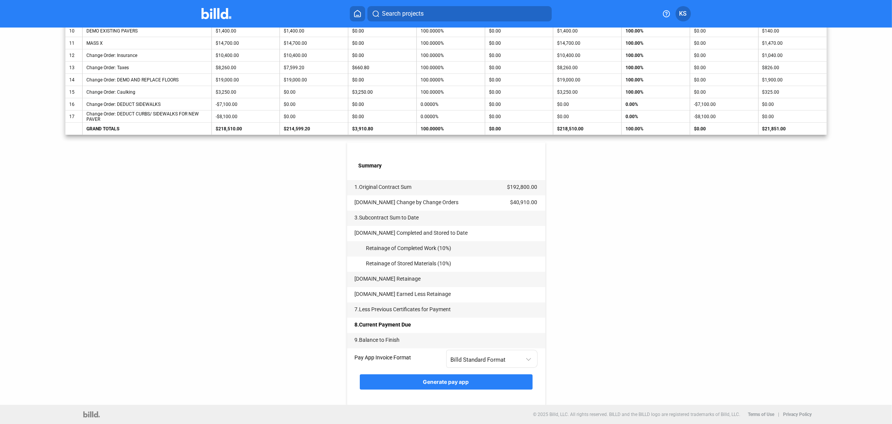
click at [449, 380] on span "Generate pay app" at bounding box center [446, 382] width 46 height 7
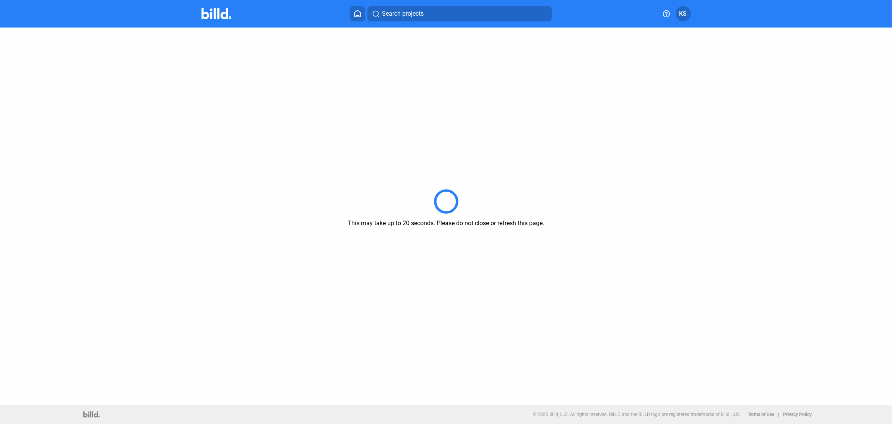
scroll to position [0, 0]
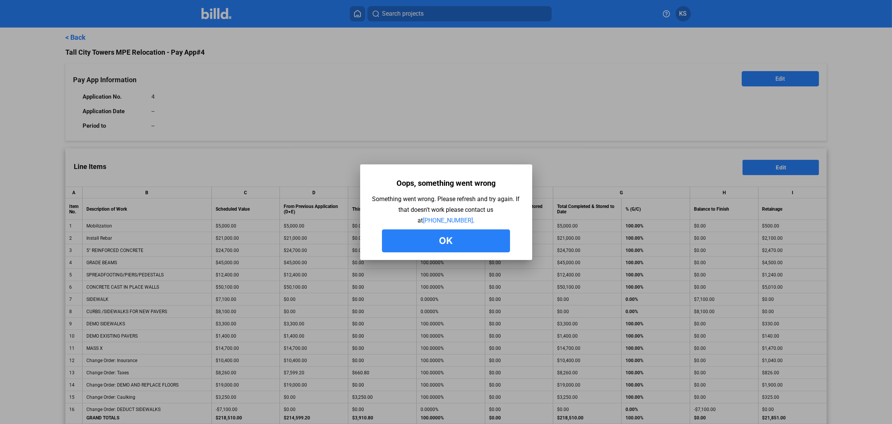
click at [475, 242] on button "Ok" at bounding box center [446, 240] width 128 height 23
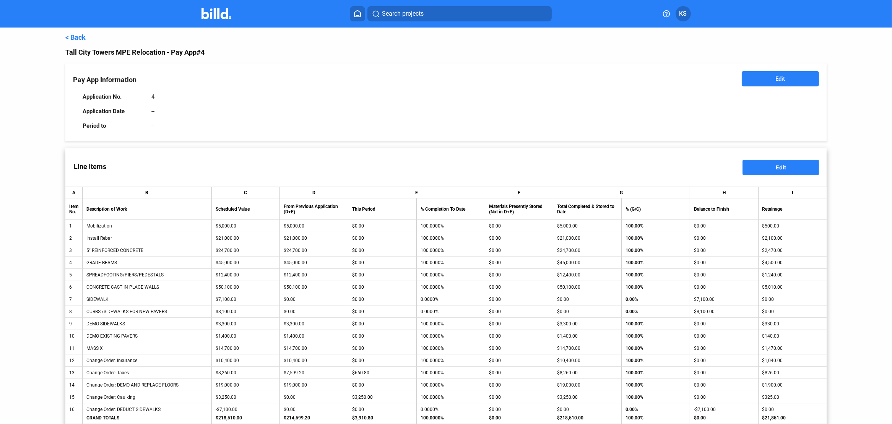
click at [778, 77] on span "Edit" at bounding box center [781, 79] width 10 height 8
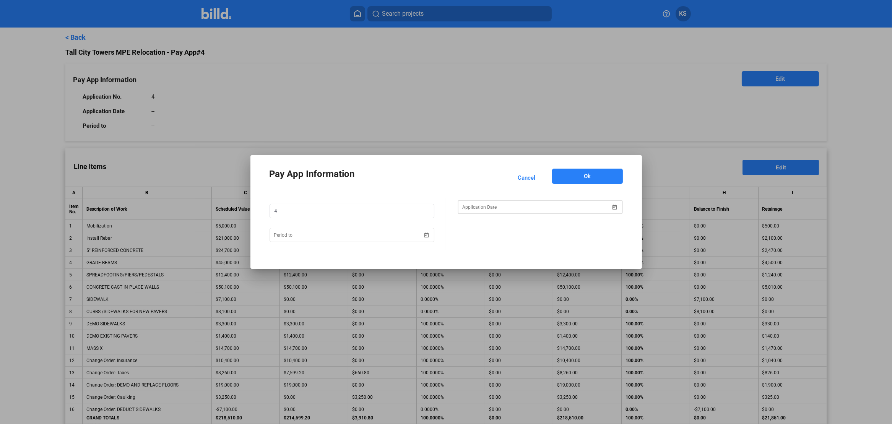
click at [615, 207] on span "Open calendar" at bounding box center [615, 203] width 18 height 18
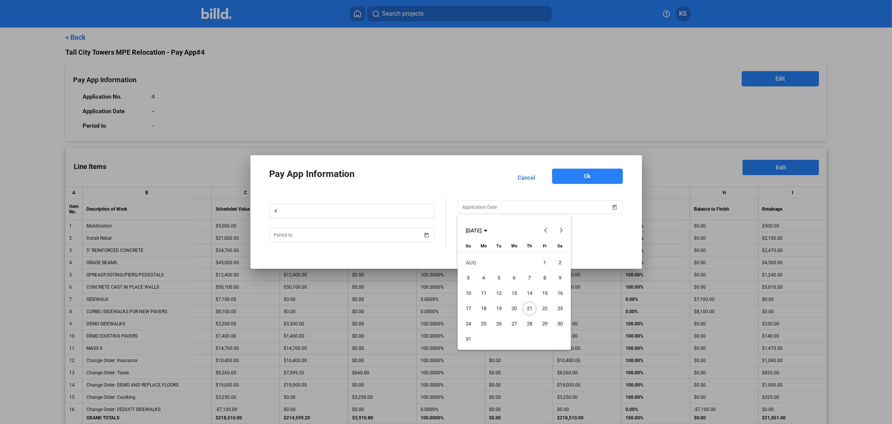
click at [532, 307] on span "21" at bounding box center [530, 309] width 14 height 14
type input "[DATE]"
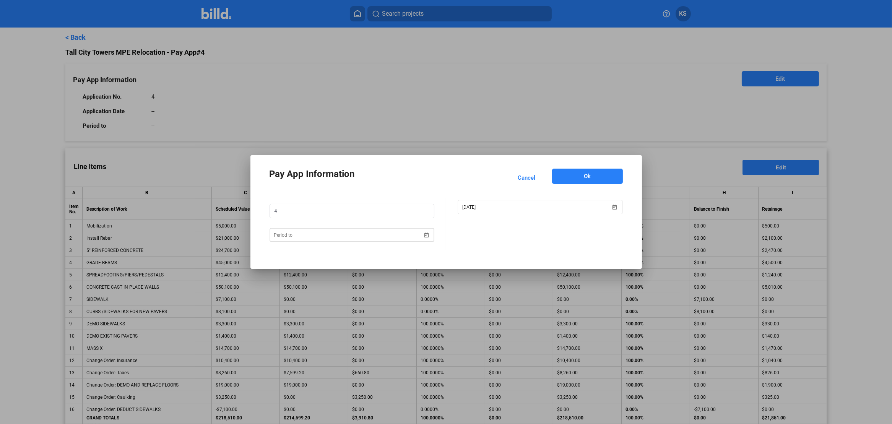
click at [425, 235] on span "Open calendar" at bounding box center [426, 230] width 18 height 18
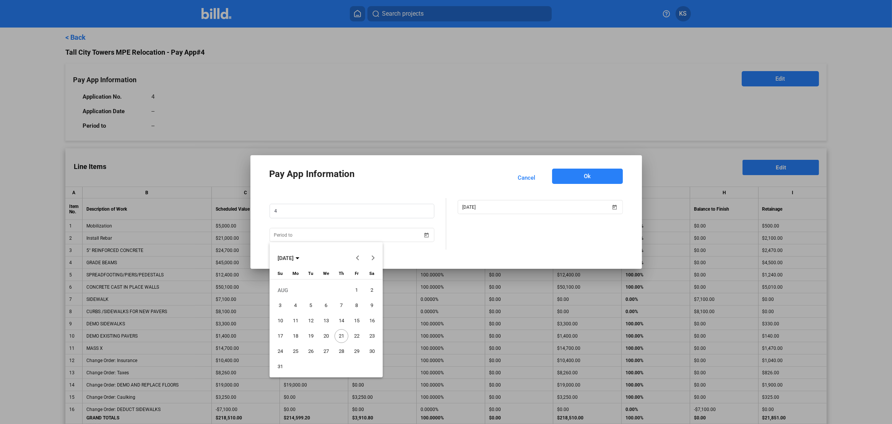
click at [281, 368] on span "31" at bounding box center [280, 367] width 14 height 14
type input "[DATE]"
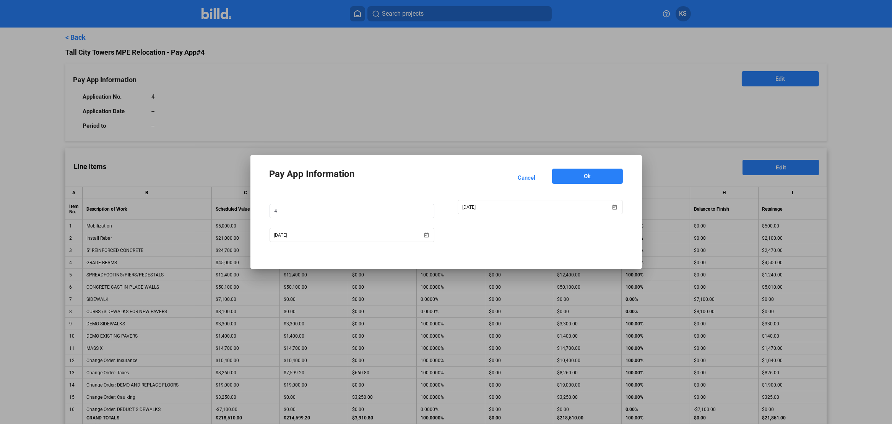
click at [595, 175] on button "Ok" at bounding box center [587, 176] width 71 height 15
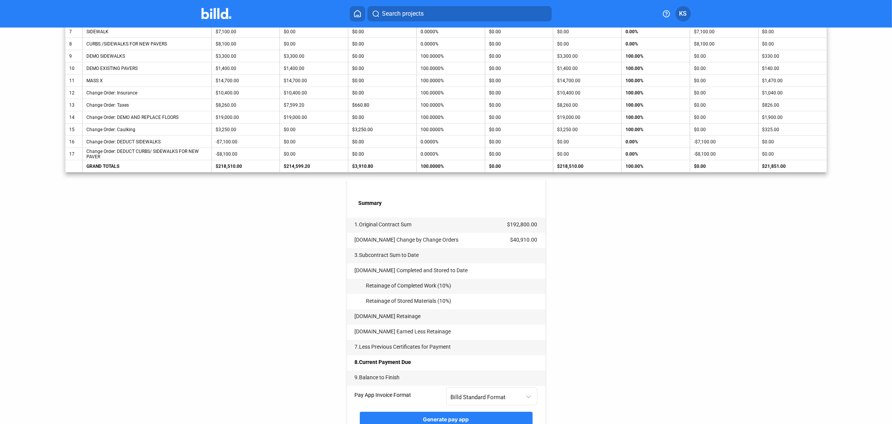
scroll to position [306, 0]
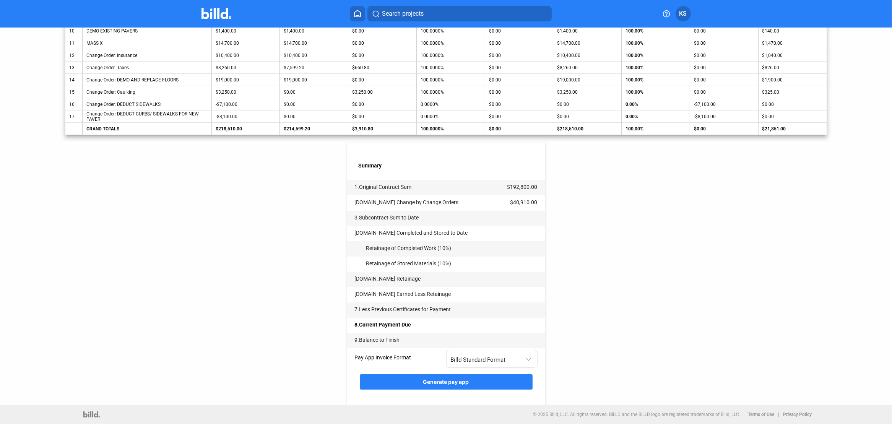
click at [461, 382] on span "Generate pay app" at bounding box center [446, 382] width 46 height 7
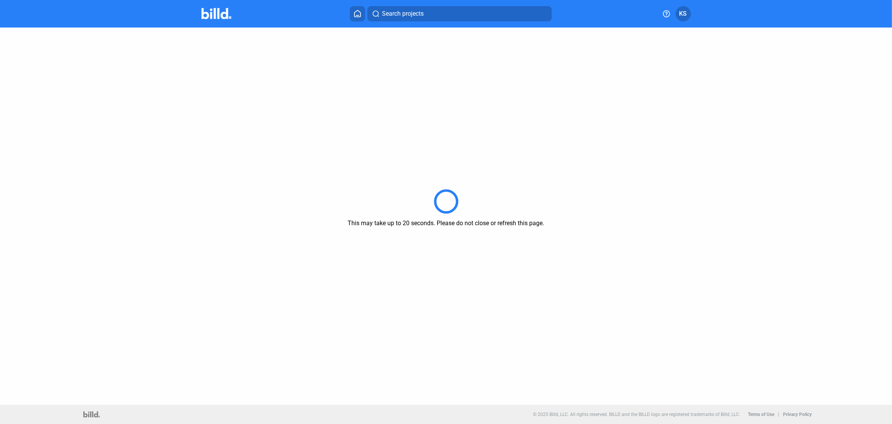
scroll to position [0, 0]
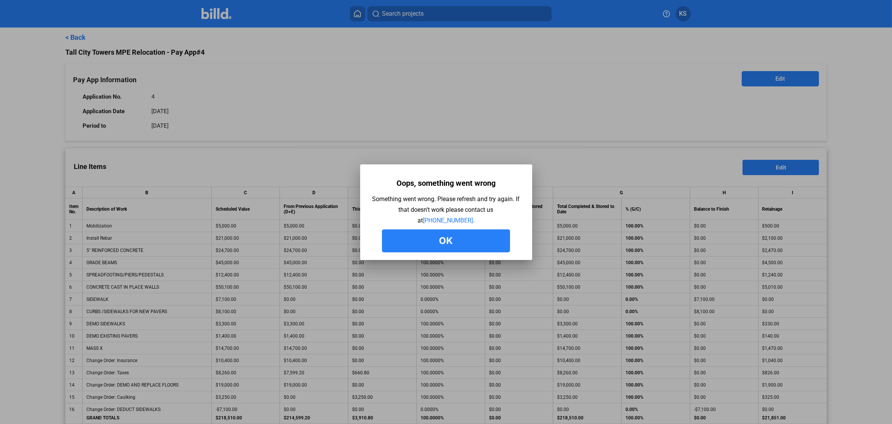
click at [456, 244] on button "Ok" at bounding box center [446, 240] width 128 height 23
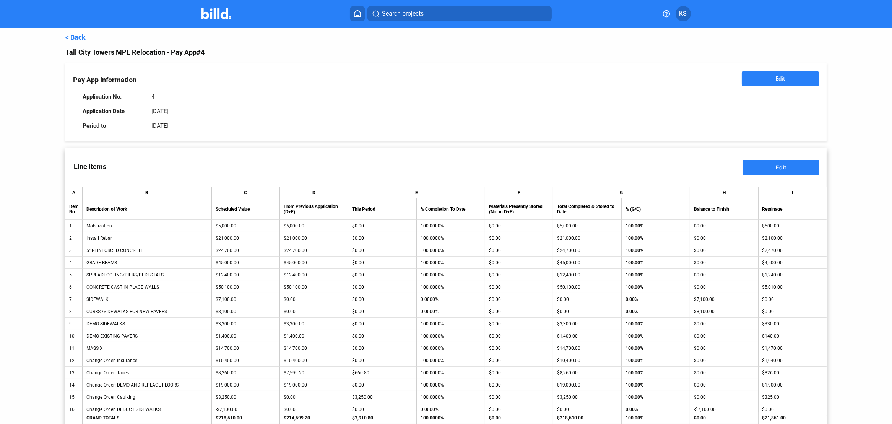
click at [788, 167] on button "Edit" at bounding box center [781, 167] width 76 height 15
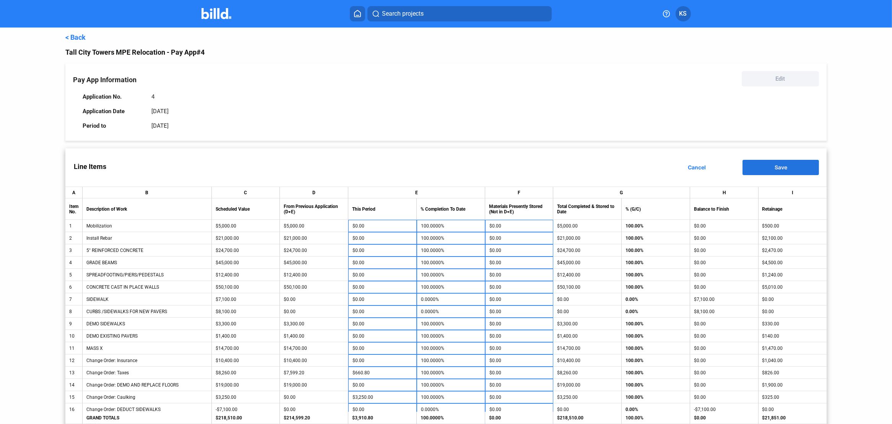
click at [788, 167] on button "Save" at bounding box center [781, 167] width 76 height 15
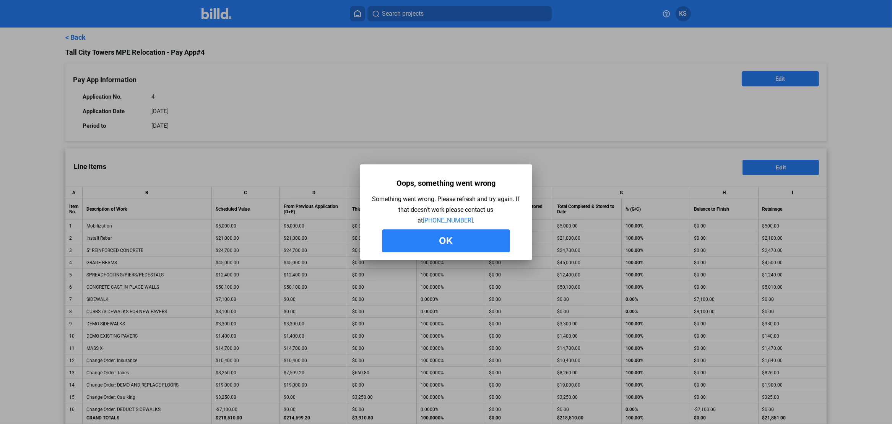
click at [455, 239] on button "Ok" at bounding box center [446, 240] width 128 height 23
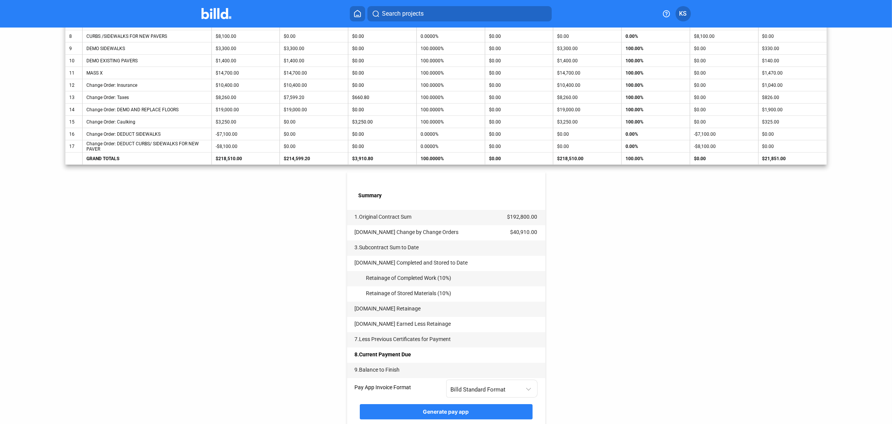
scroll to position [306, 0]
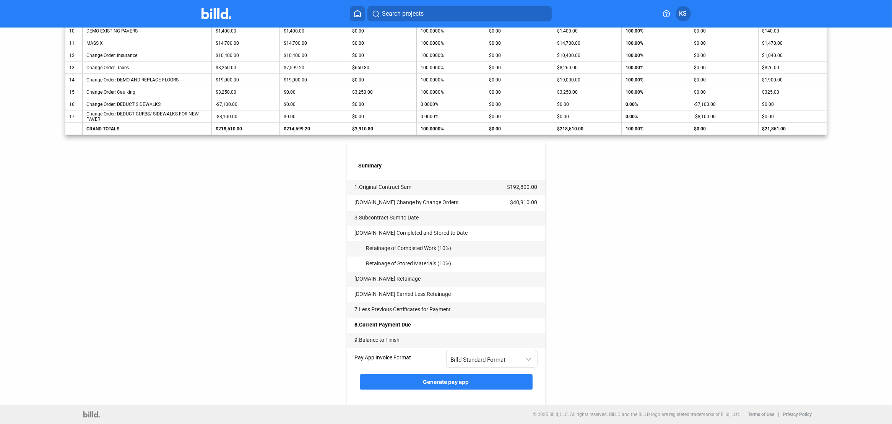
click at [458, 382] on span "Generate pay app" at bounding box center [446, 382] width 46 height 7
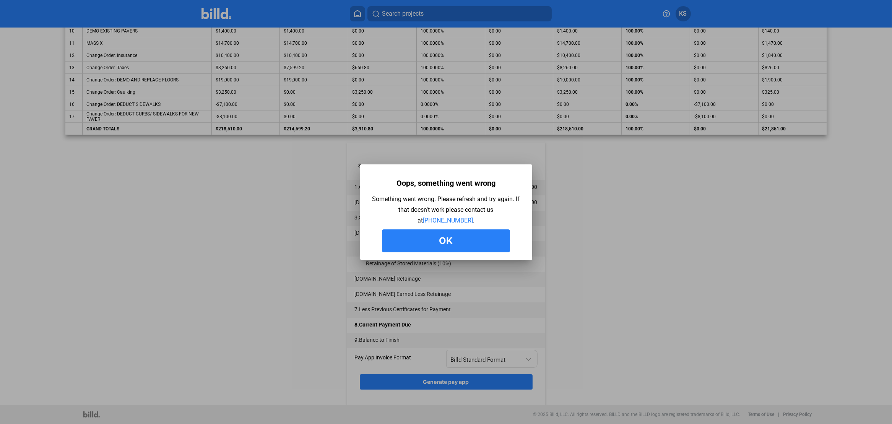
scroll to position [0, 0]
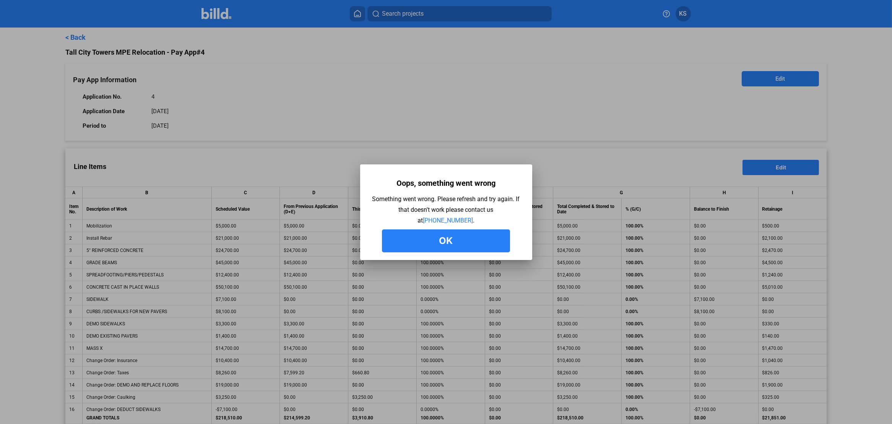
click at [460, 240] on button "Ok" at bounding box center [446, 240] width 128 height 23
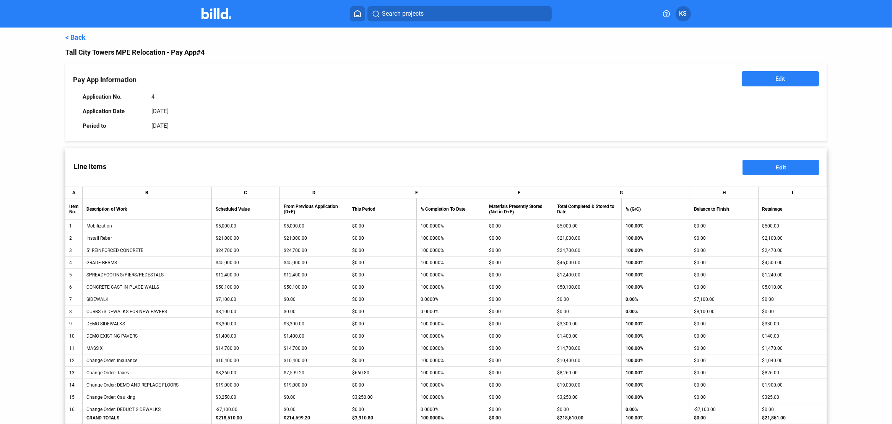
click at [782, 167] on span "Edit" at bounding box center [781, 167] width 10 height 7
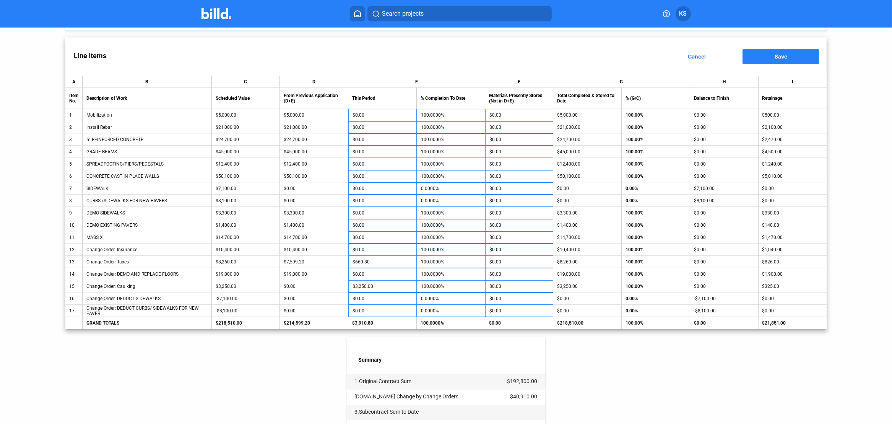
scroll to position [115, 0]
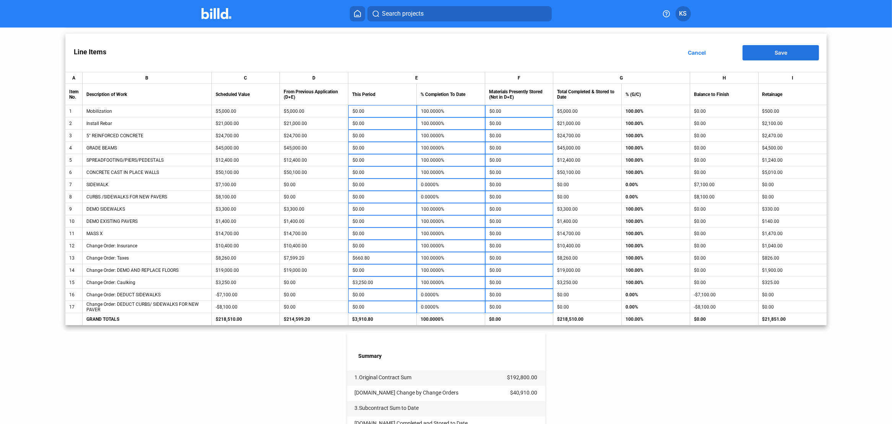
click at [783, 50] on span "Save" at bounding box center [781, 52] width 13 height 7
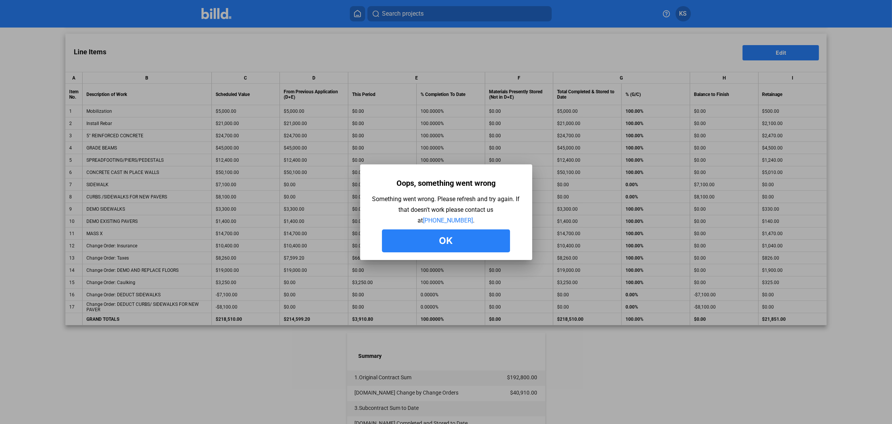
click at [441, 239] on button "Ok" at bounding box center [446, 240] width 128 height 23
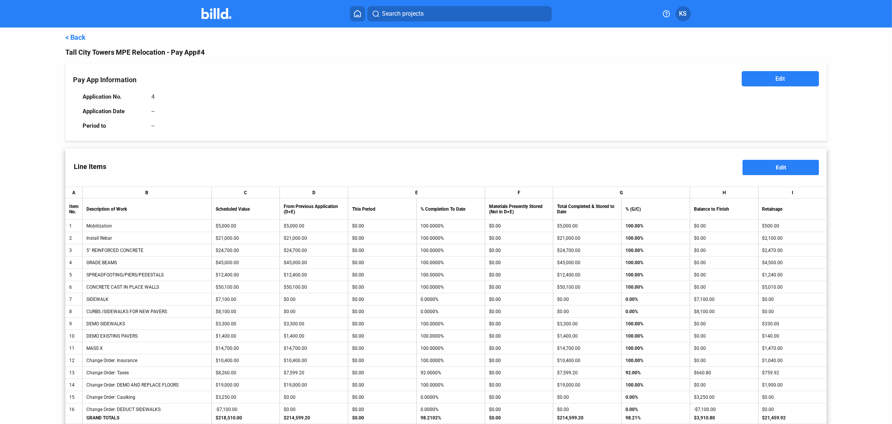
click at [72, 36] on link "< Back" at bounding box center [75, 37] width 20 height 8
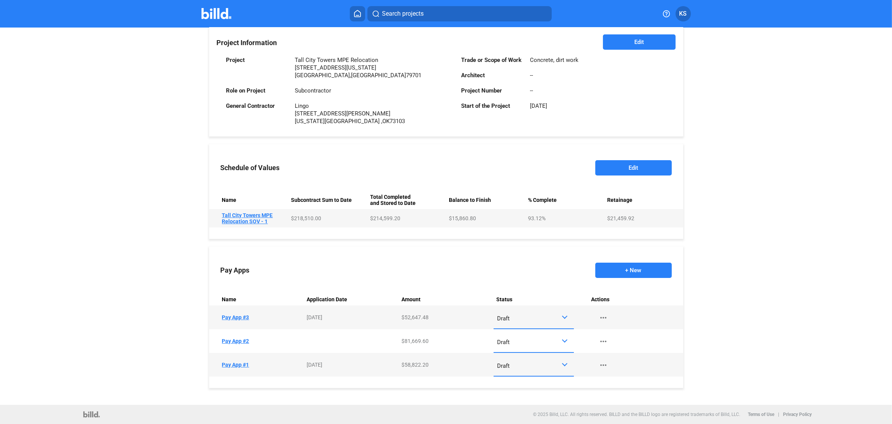
scroll to position [178, 0]
click at [630, 165] on button "Edit" at bounding box center [633, 167] width 76 height 15
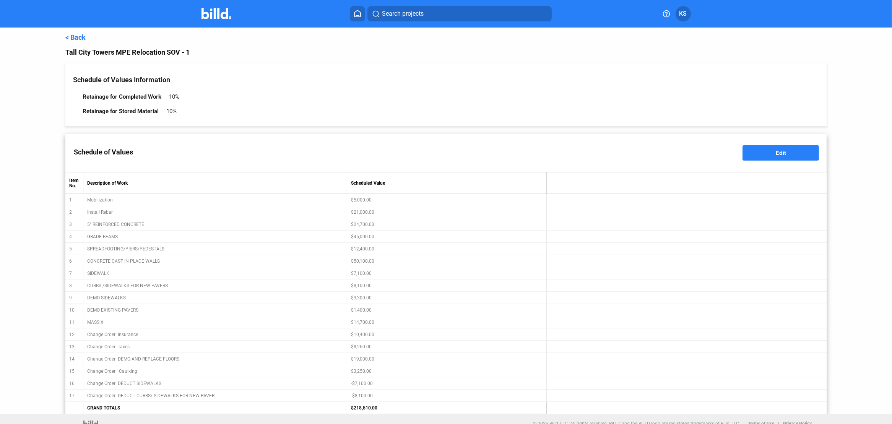
click at [65, 36] on link "< Back" at bounding box center [75, 37] width 20 height 8
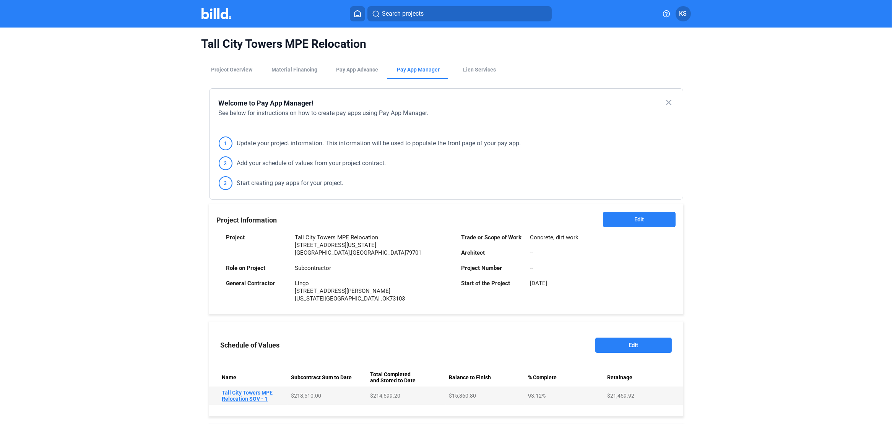
scroll to position [153, 0]
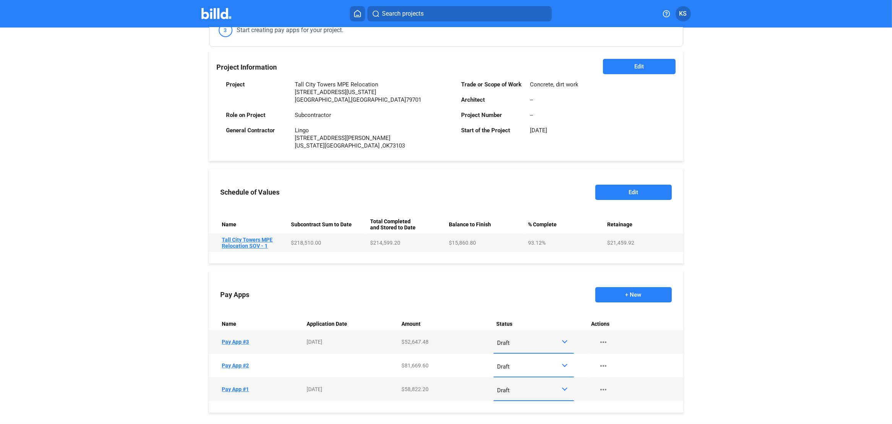
click at [636, 293] on button "+ New" at bounding box center [633, 294] width 76 height 15
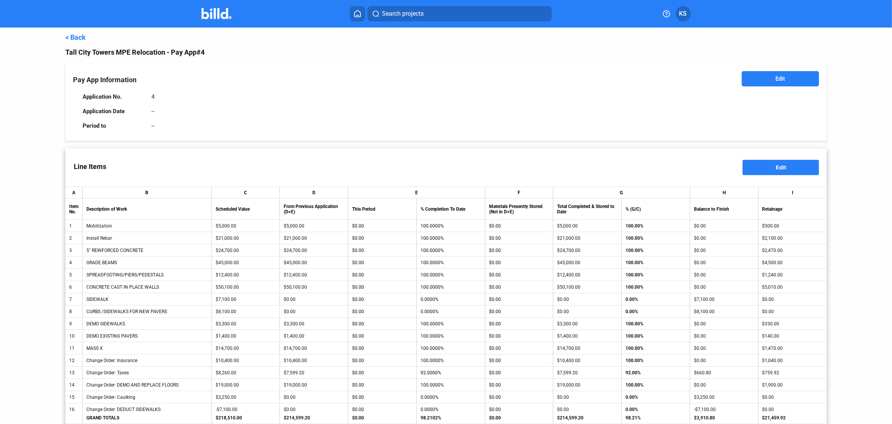
drag, startPoint x: 151, startPoint y: 112, endPoint x: 158, endPoint y: 111, distance: 7.4
click at [151, 112] on div "Application Date --" at bounding box center [269, 111] width 373 height 15
click at [786, 80] on button "Edit" at bounding box center [780, 78] width 77 height 15
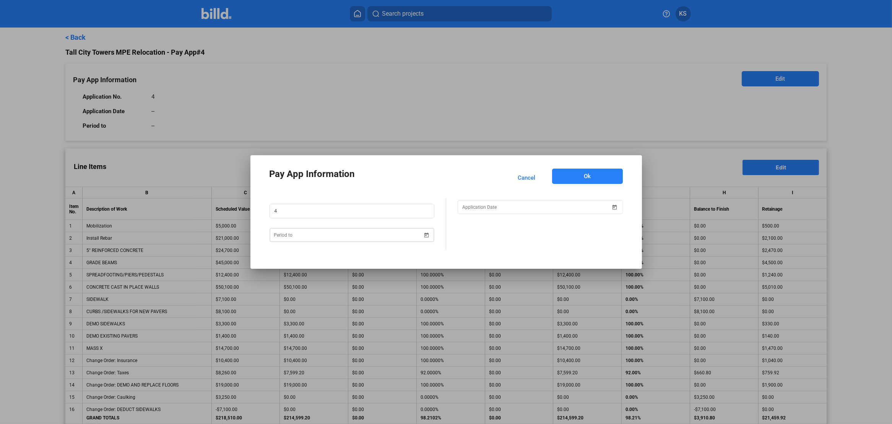
click at [426, 232] on span "Open calendar" at bounding box center [426, 230] width 18 height 18
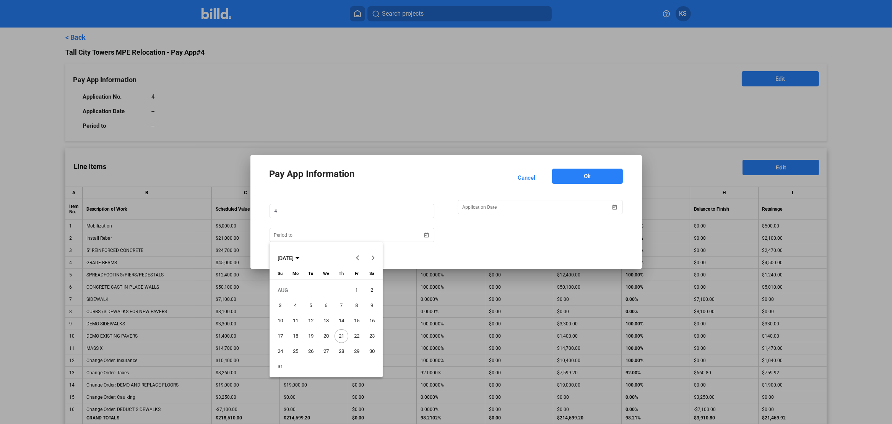
click at [279, 365] on span "31" at bounding box center [280, 367] width 14 height 14
type input "[DATE]"
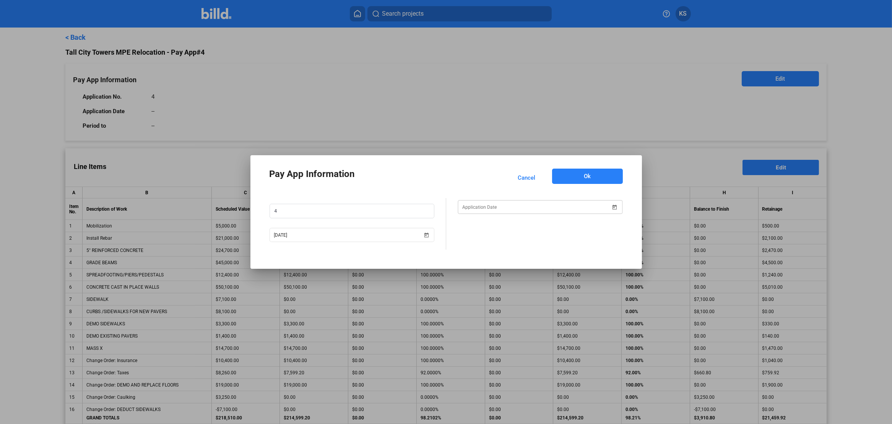
click at [617, 206] on span "Open calendar" at bounding box center [615, 203] width 18 height 18
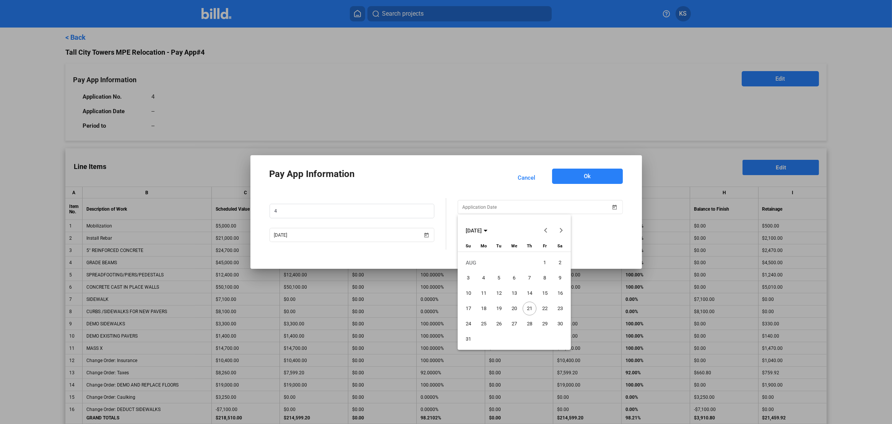
click at [529, 307] on span "21" at bounding box center [530, 309] width 14 height 14
type input "[DATE]"
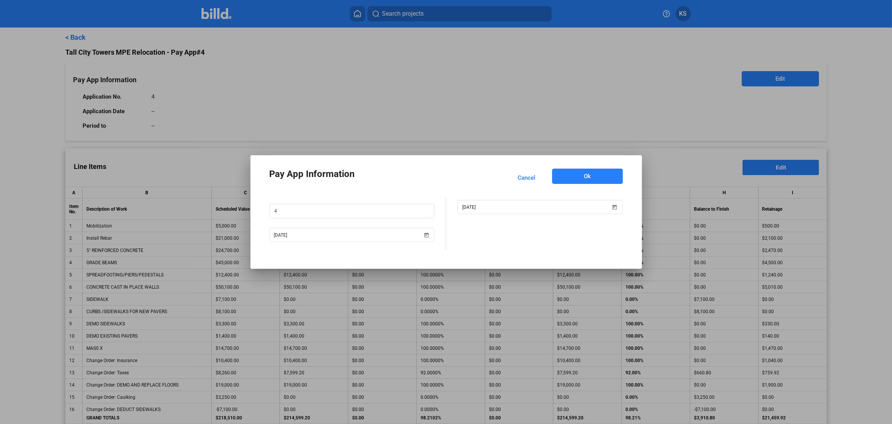
click at [595, 177] on button "Ok" at bounding box center [587, 176] width 71 height 15
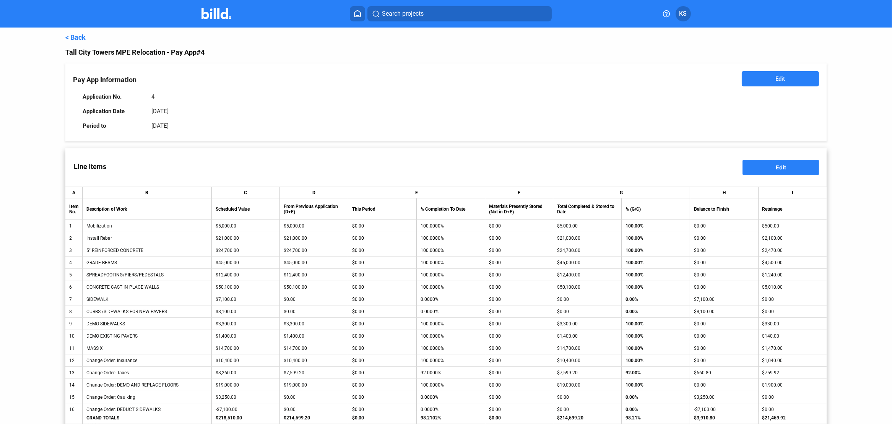
click at [788, 168] on button "Edit" at bounding box center [781, 167] width 76 height 15
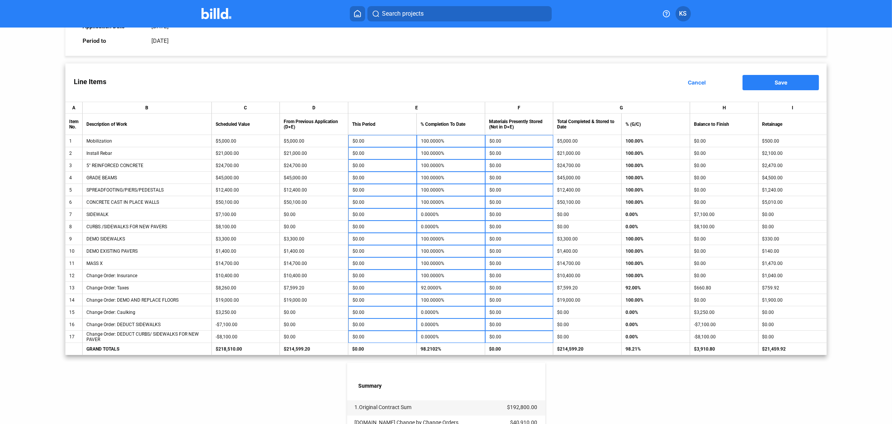
scroll to position [191, 0]
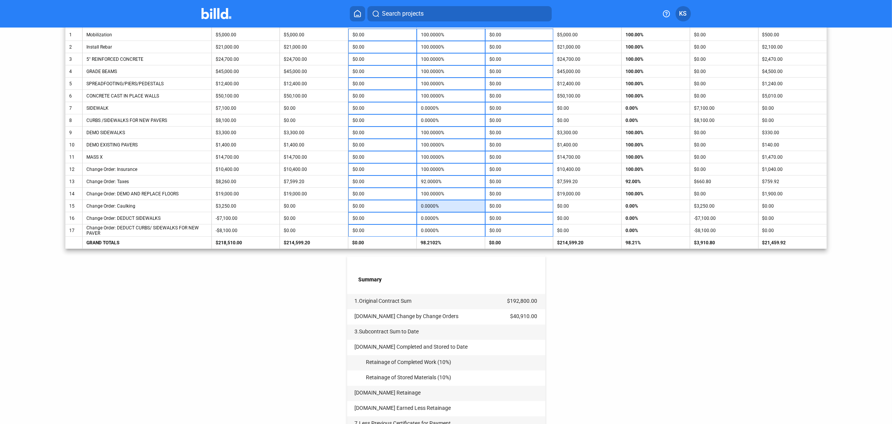
click at [442, 202] on input "0.0000%" at bounding box center [451, 205] width 60 height 11
type input "1"
type input "$9.09"
type input "$32.50"
type input "10"
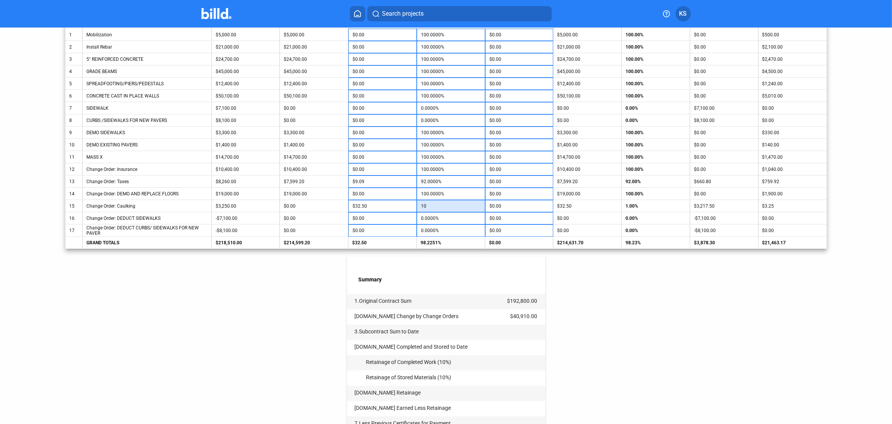
type input "$325.00"
type input "100"
type input "$3,250.00"
type input "100.0000%"
click at [432, 182] on input "92.0000%" at bounding box center [451, 181] width 60 height 11
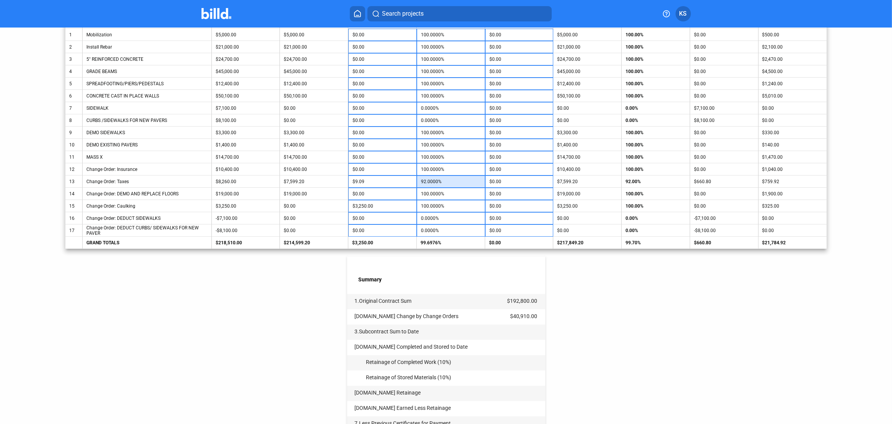
type input "1"
type input "-$7,516.60"
type input "10"
type input "-$6,773.20"
type input "100"
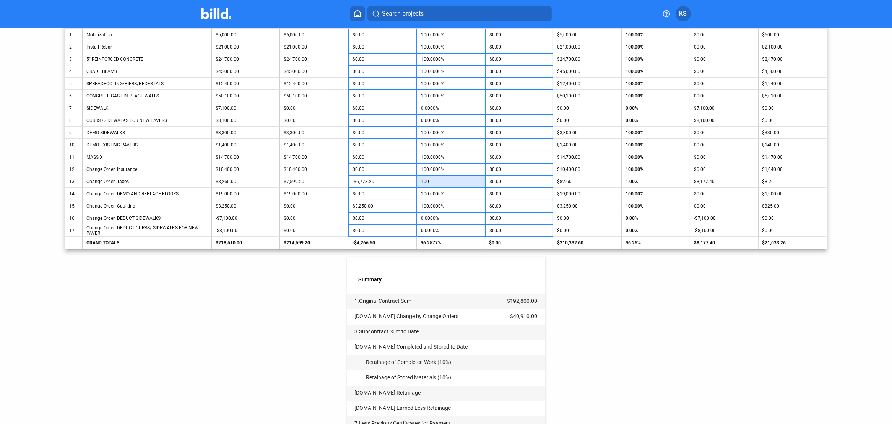
type input "$660.80"
type input "100.0000%"
click at [290, 290] on div "< Back Tall City Towers MPE Relocation - Pay App #4 Pay App Information Edit Ap…" at bounding box center [446, 177] width 762 height 683
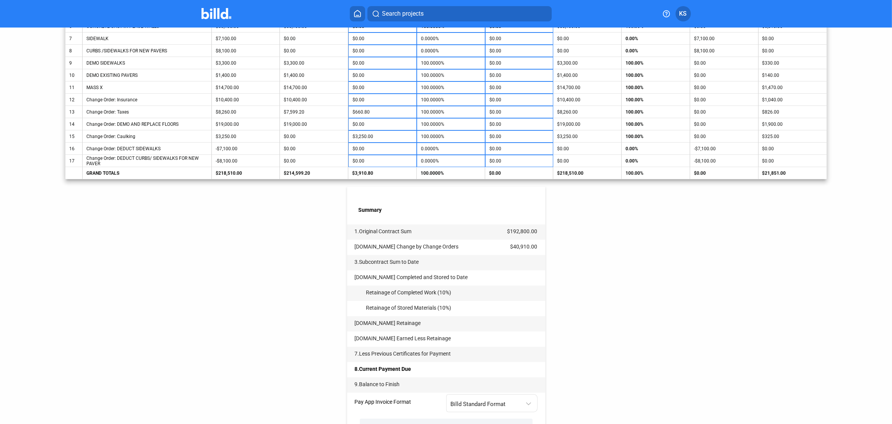
scroll to position [306, 0]
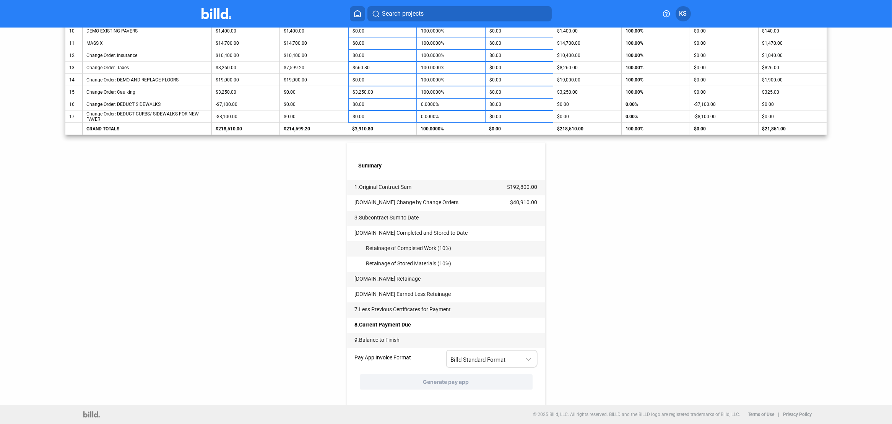
click at [525, 359] on div at bounding box center [529, 354] width 8 height 16
click at [475, 377] on span "Billd Standard Format" at bounding box center [476, 374] width 55 height 7
click at [472, 360] on span "Billd Standard Format" at bounding box center [478, 359] width 55 height 7
click at [618, 267] on div at bounding box center [446, 212] width 892 height 424
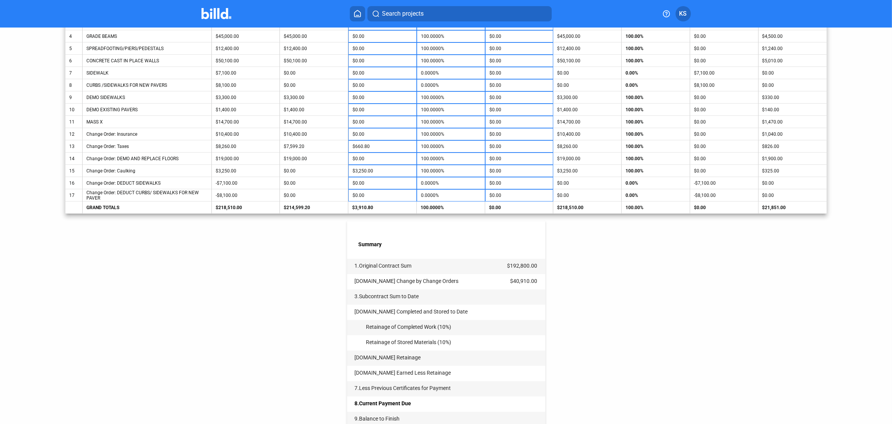
scroll to position [115, 0]
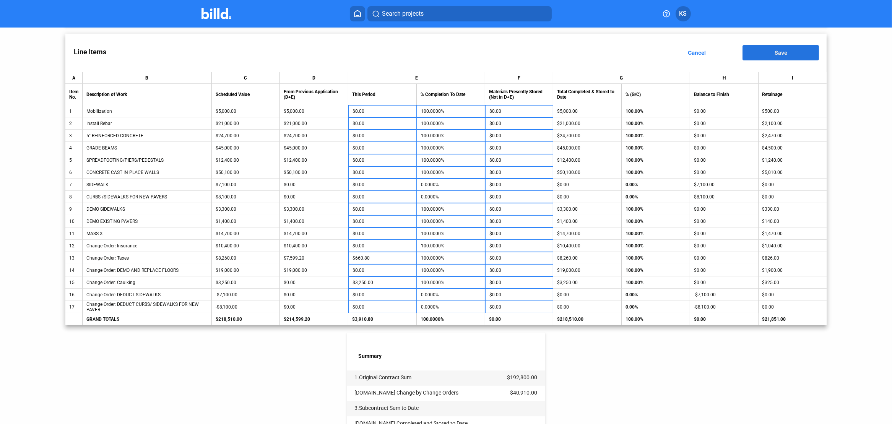
click at [782, 54] on span "Save" at bounding box center [781, 52] width 13 height 7
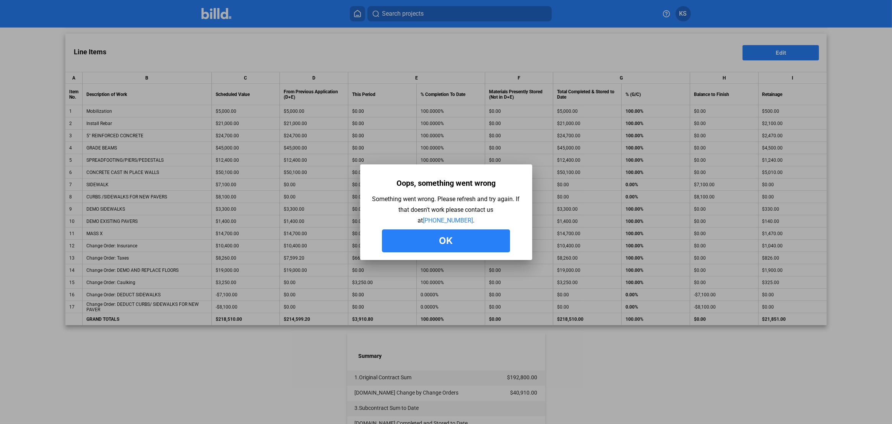
click at [458, 235] on button "Ok" at bounding box center [446, 240] width 128 height 23
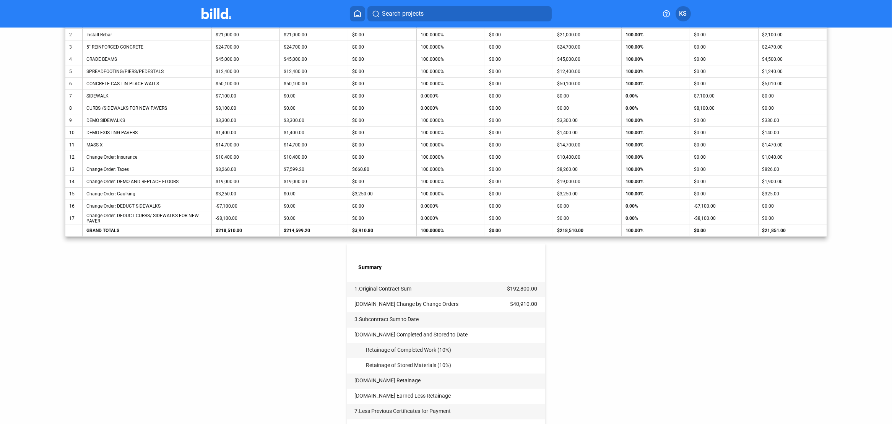
scroll to position [306, 0]
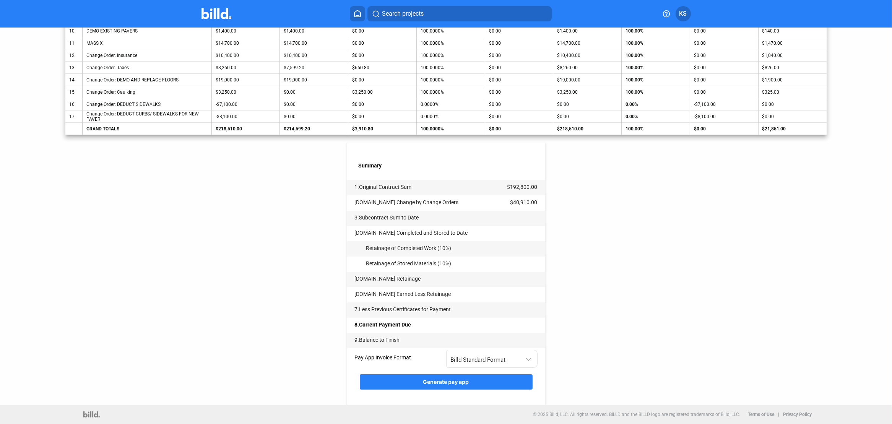
click at [447, 385] on span "Generate pay app" at bounding box center [446, 382] width 46 height 7
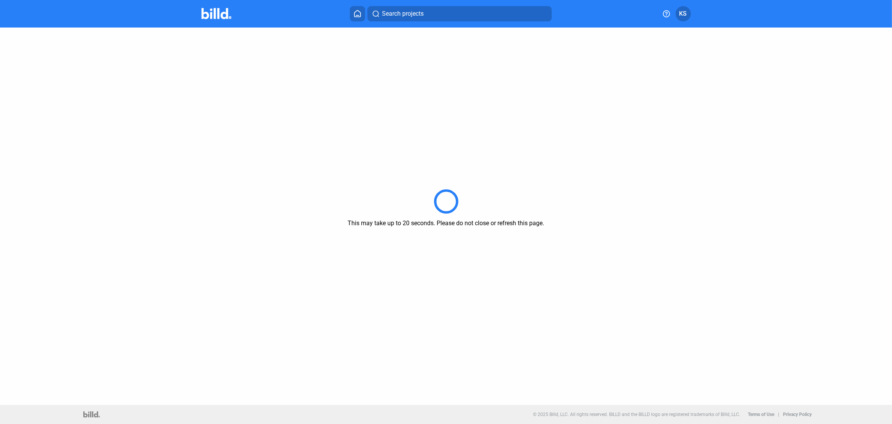
scroll to position [0, 0]
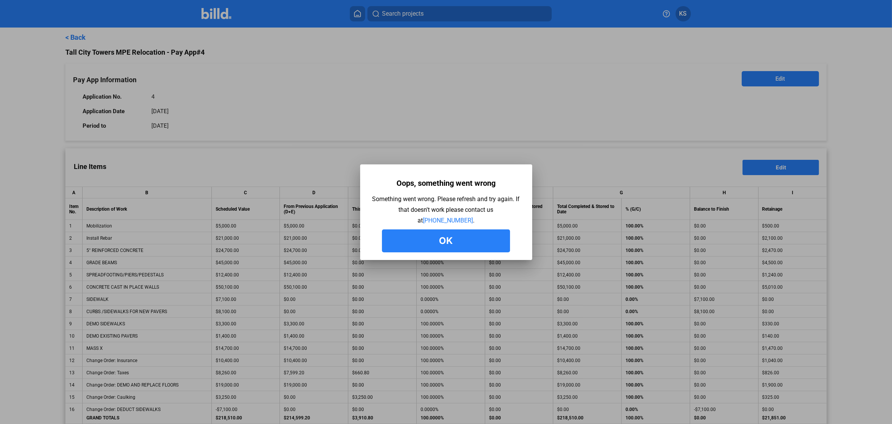
click at [450, 246] on button "Ok" at bounding box center [446, 240] width 128 height 23
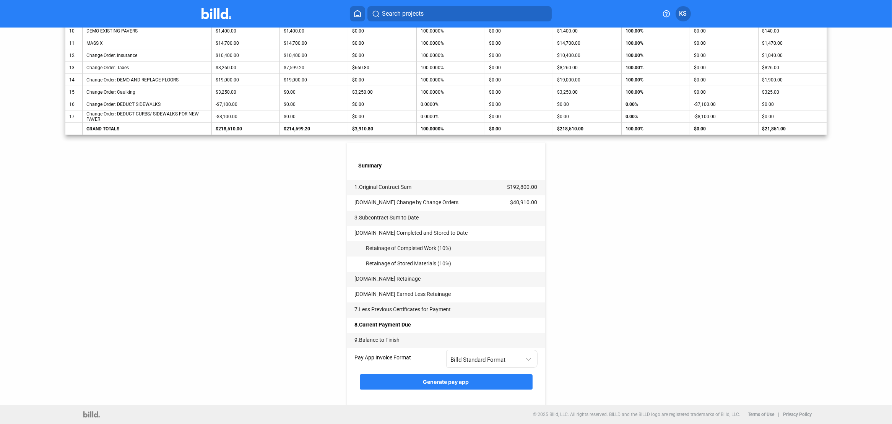
scroll to position [306, 0]
click at [457, 383] on span "Generate pay app" at bounding box center [446, 382] width 46 height 7
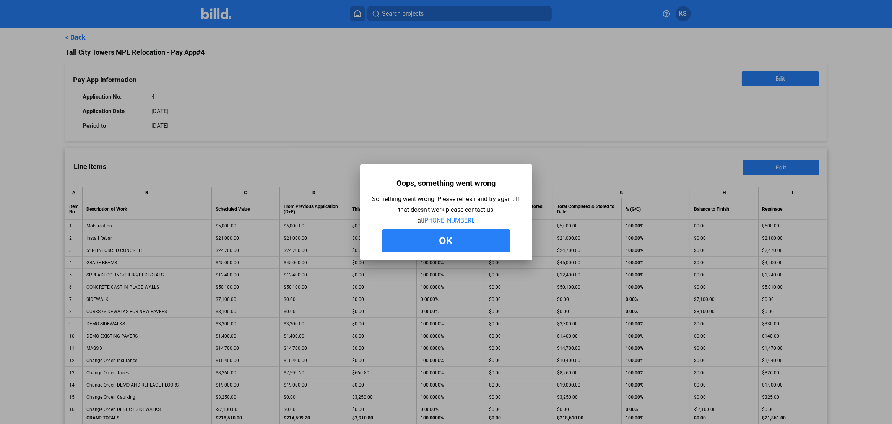
click at [492, 246] on button "Ok" at bounding box center [446, 240] width 128 height 23
